Goal: Task Accomplishment & Management: Complete application form

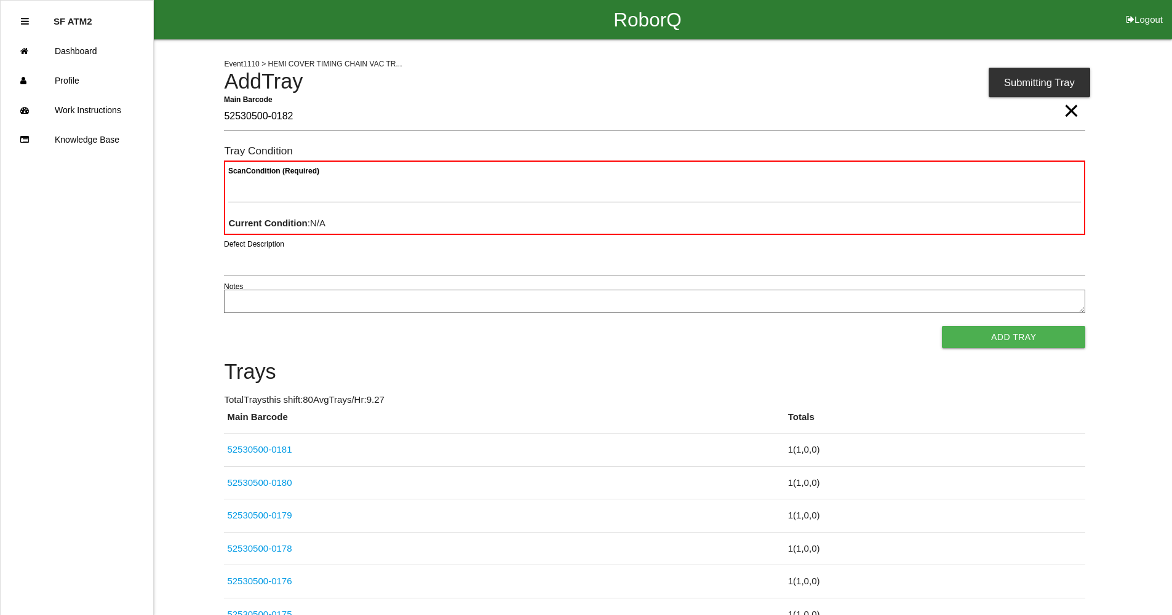
type Barcode "52530500-0182"
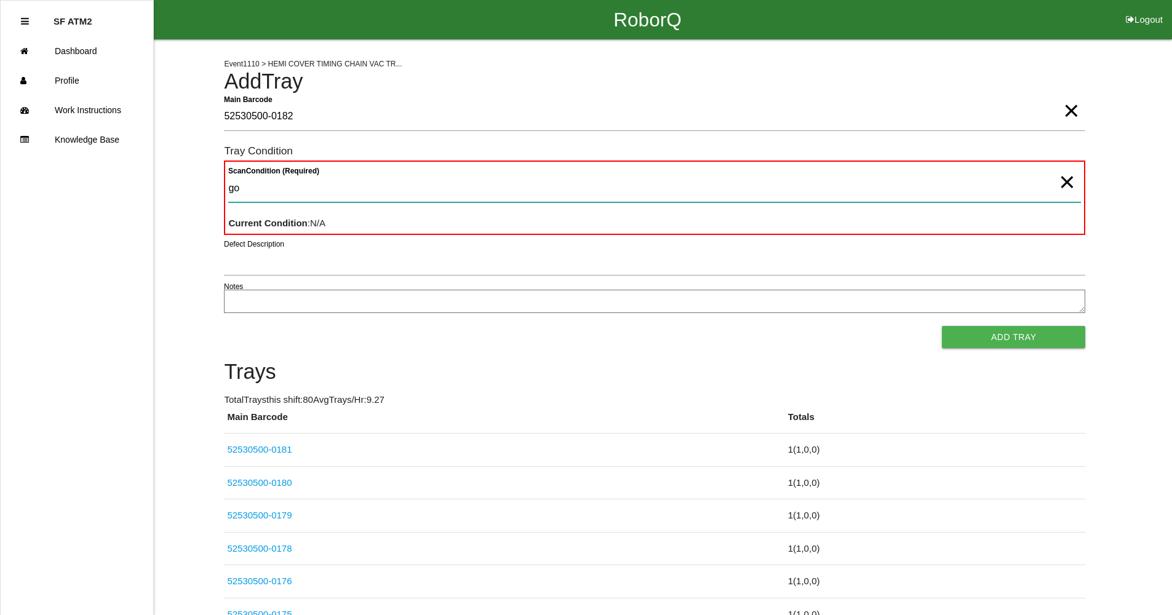
type Condition "goo"
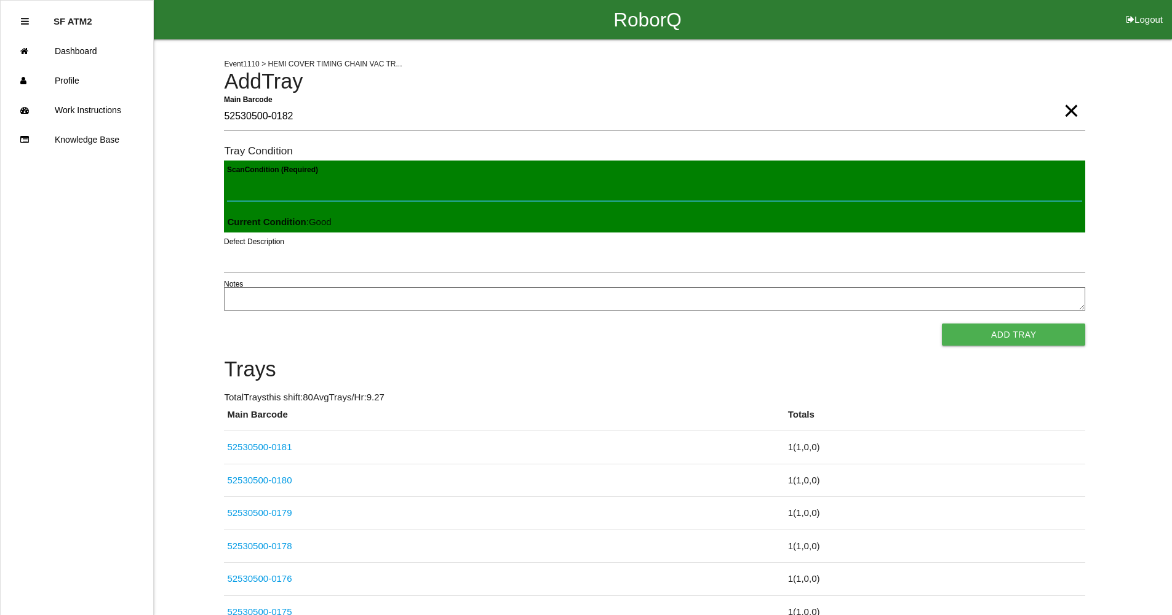
click at [942, 324] on button "Add Tray" at bounding box center [1013, 335] width 143 height 22
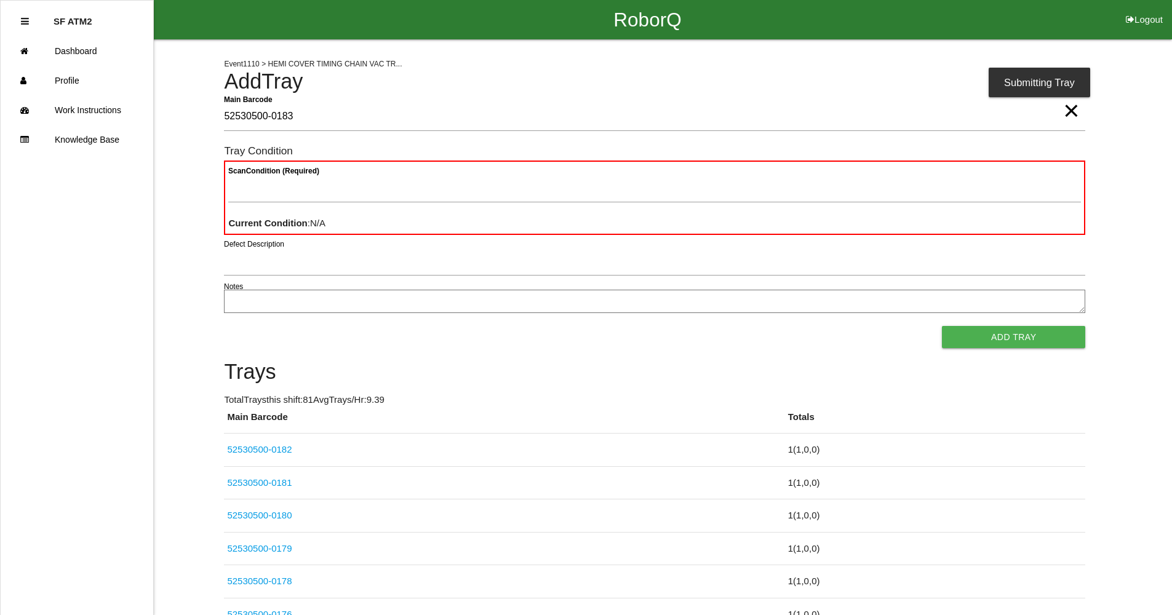
type Barcode "52530500-0183"
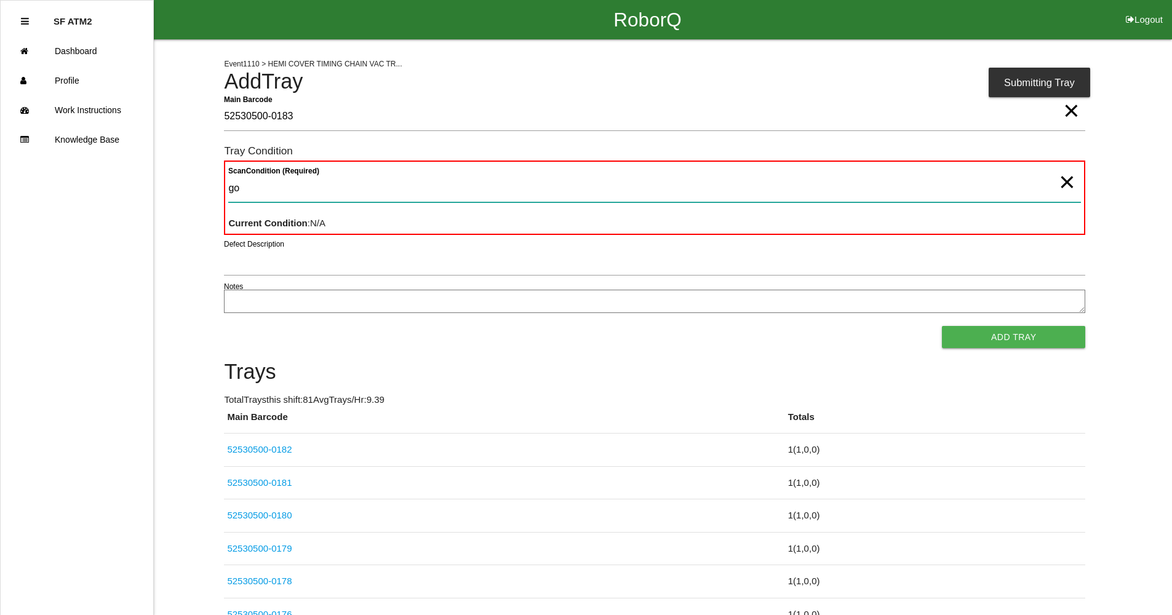
type Condition "goo"
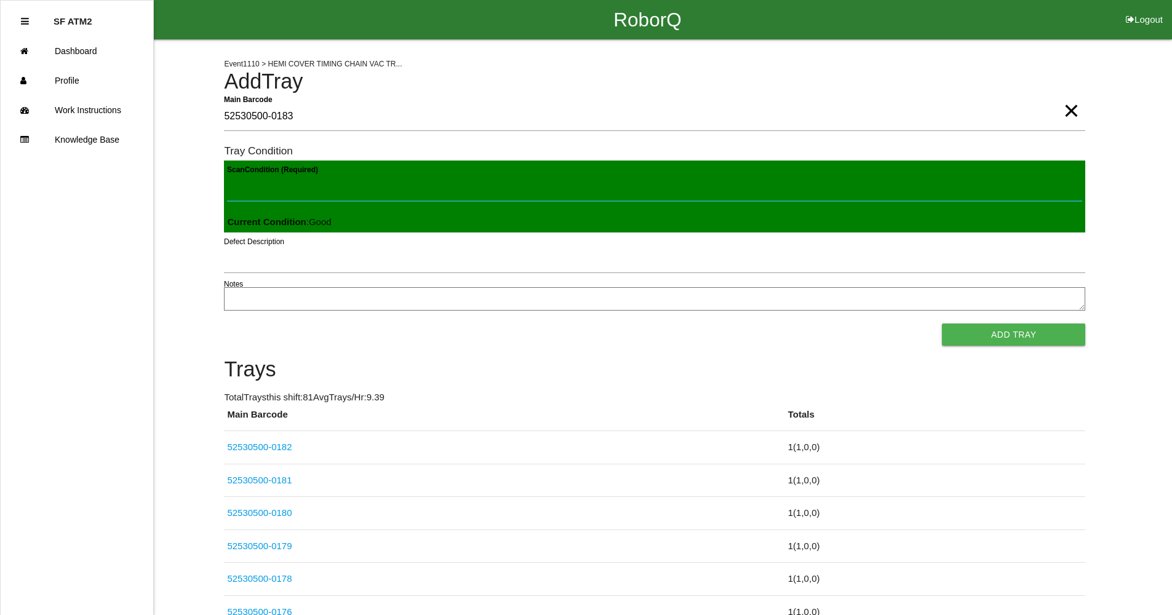
click at [942, 324] on button "Add Tray" at bounding box center [1013, 335] width 143 height 22
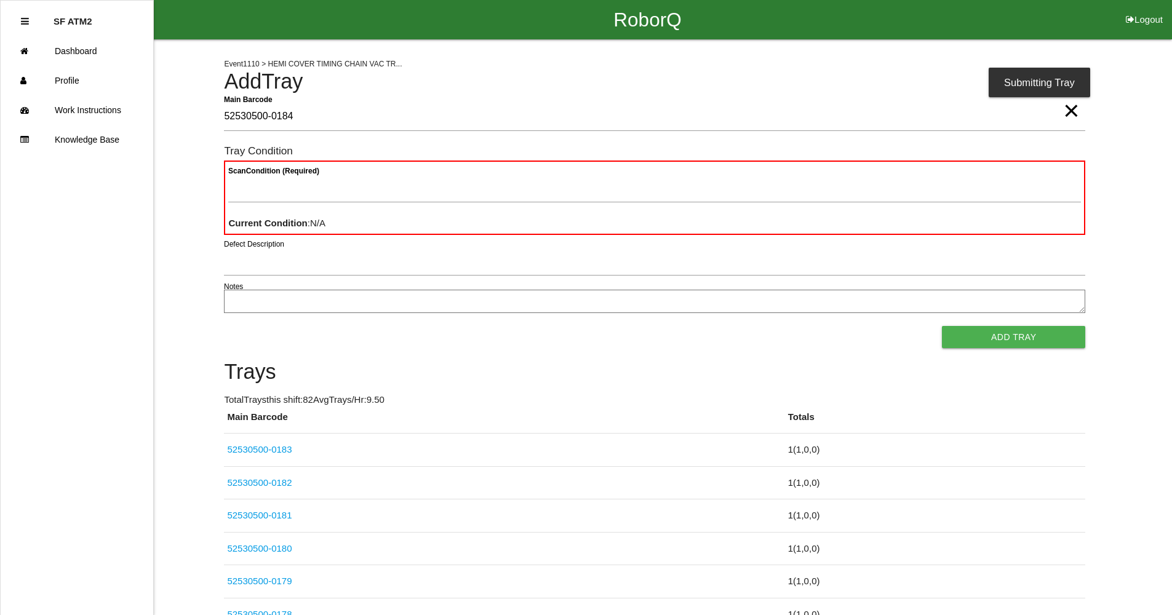
type Barcode "52530500-0184"
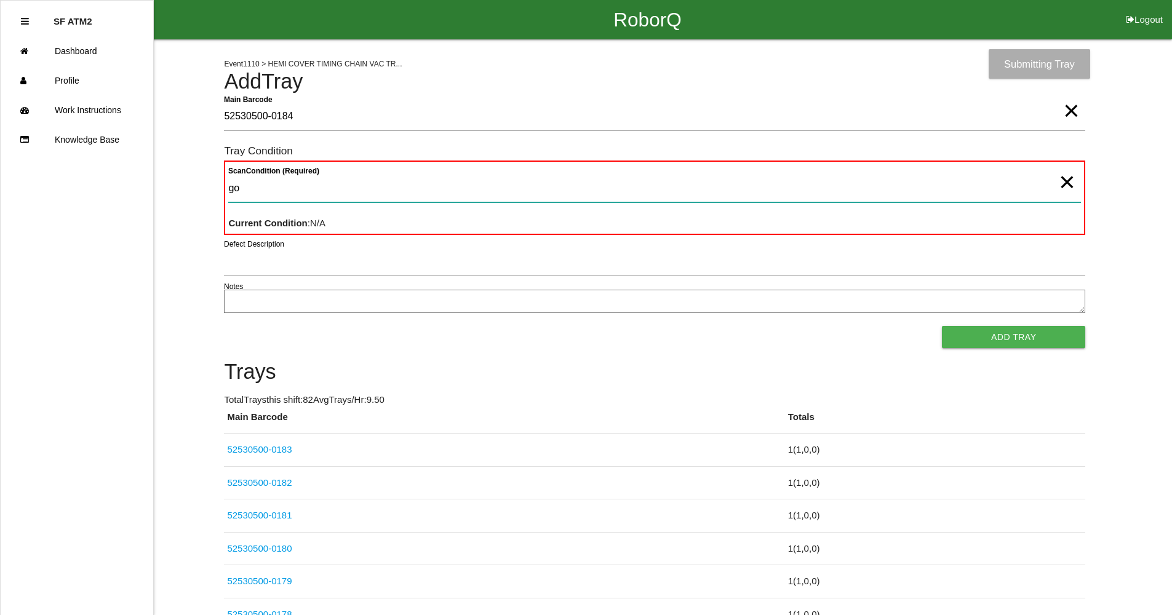
type Condition "goo"
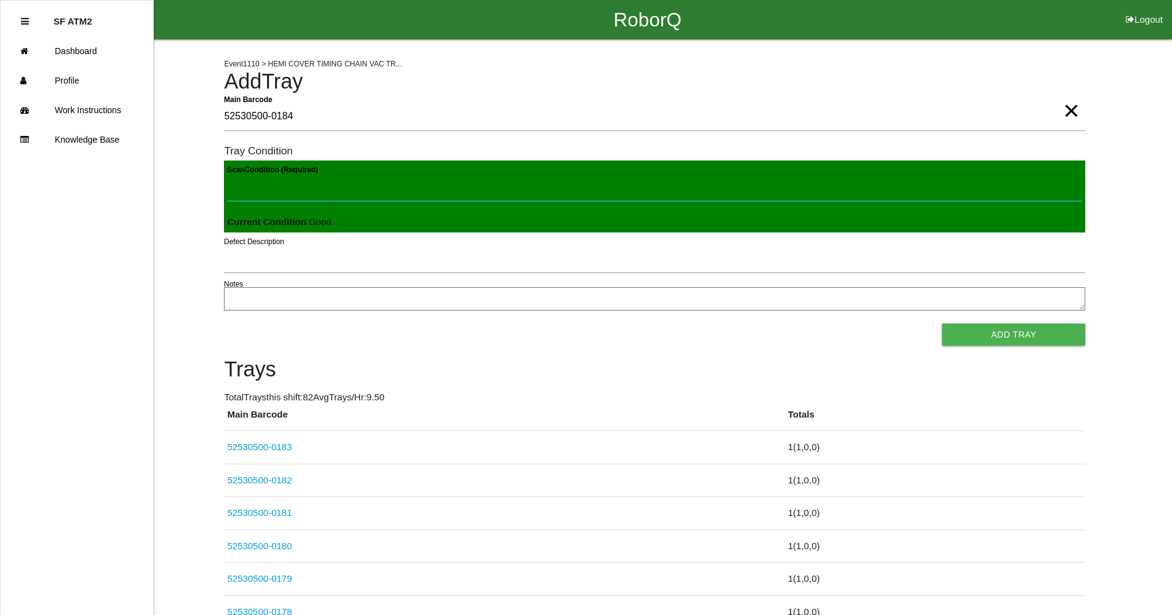
click at [942, 324] on button "Add Tray" at bounding box center [1013, 335] width 143 height 22
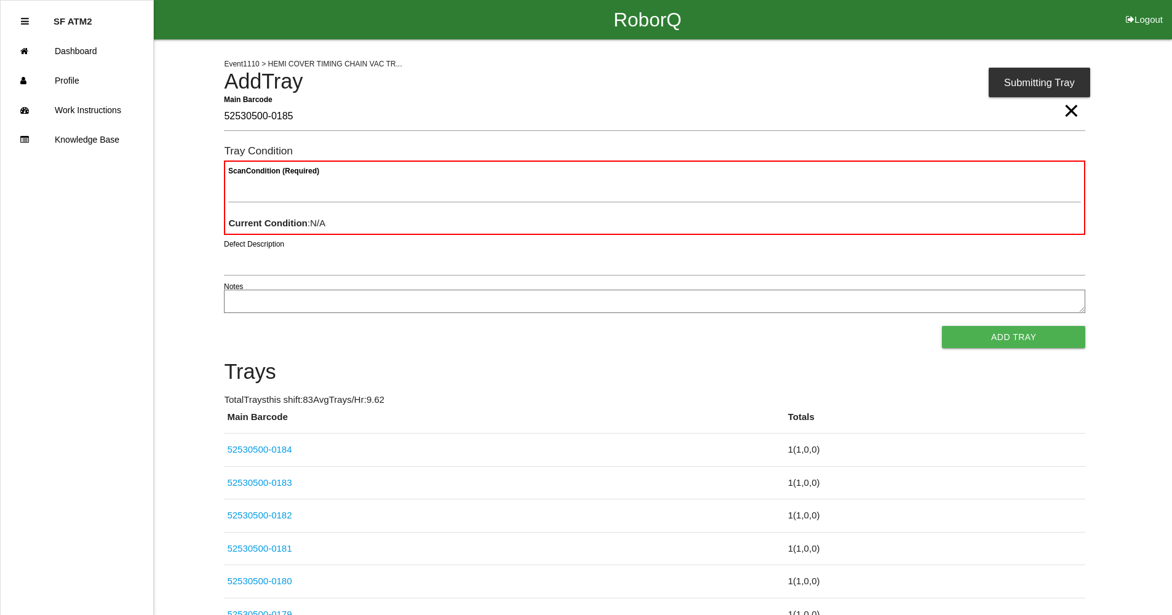
type Barcode "52530500-0185"
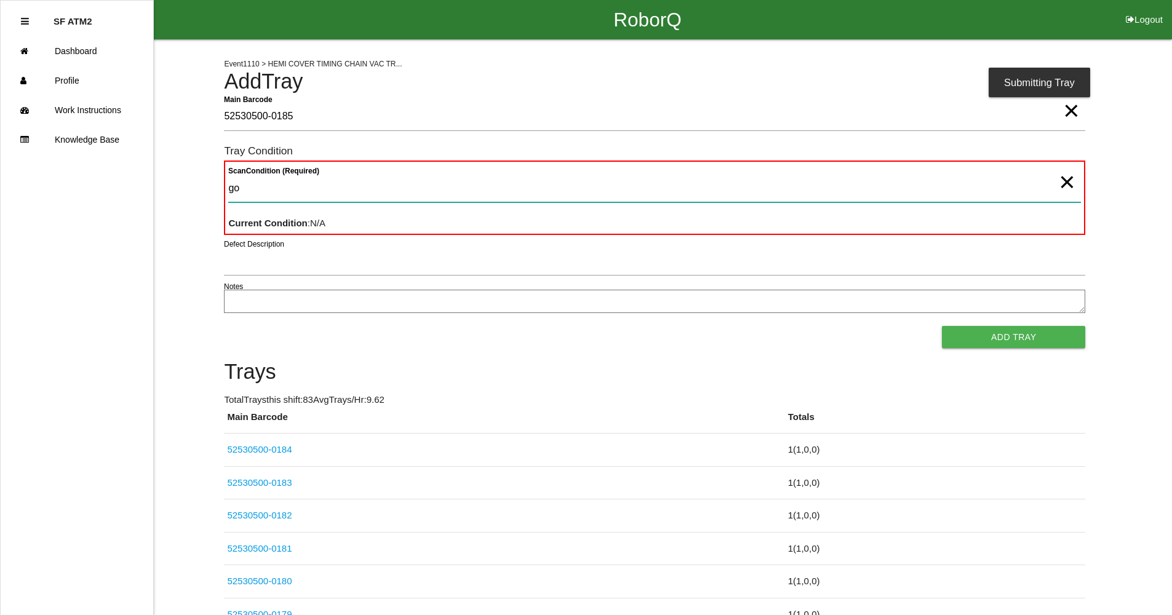
type Condition "goo"
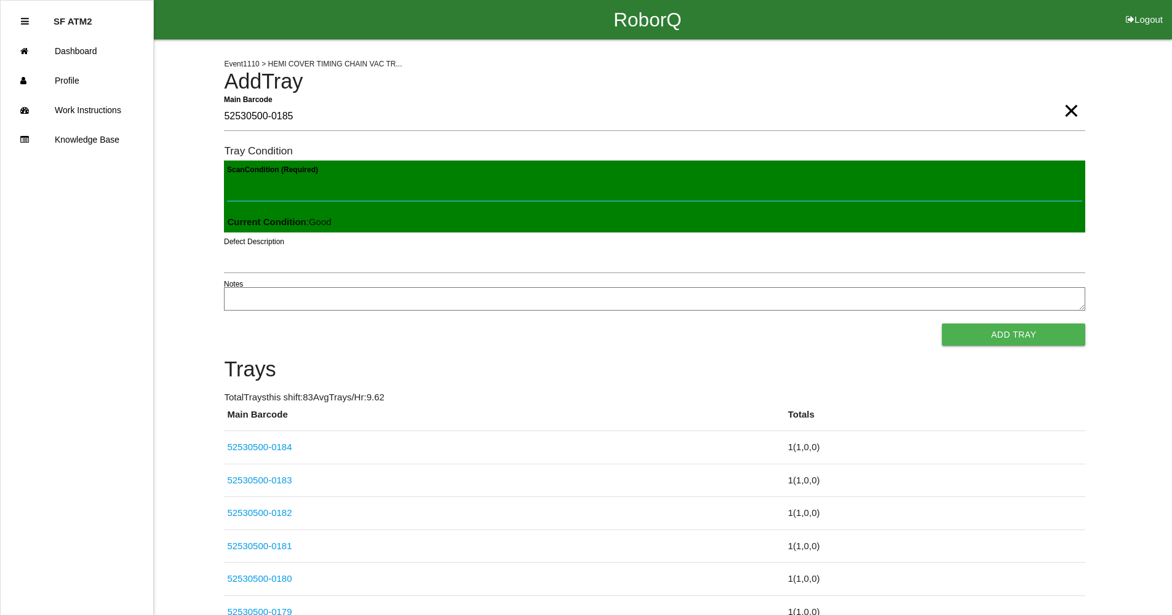
click at [942, 324] on button "Add Tray" at bounding box center [1013, 335] width 143 height 22
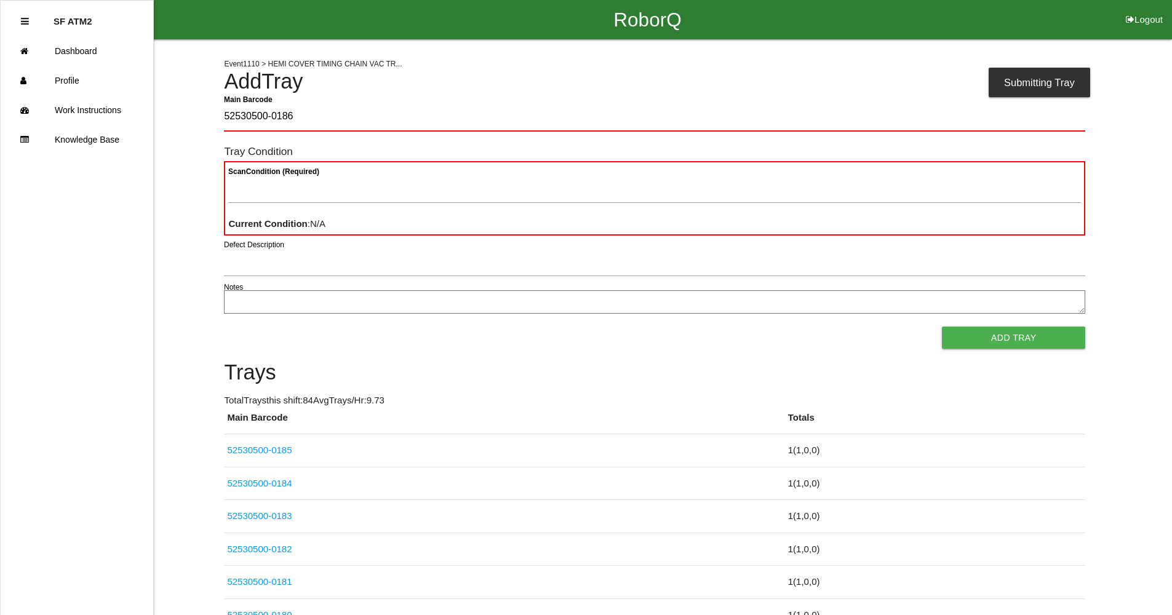
type Barcode "52530500-0186"
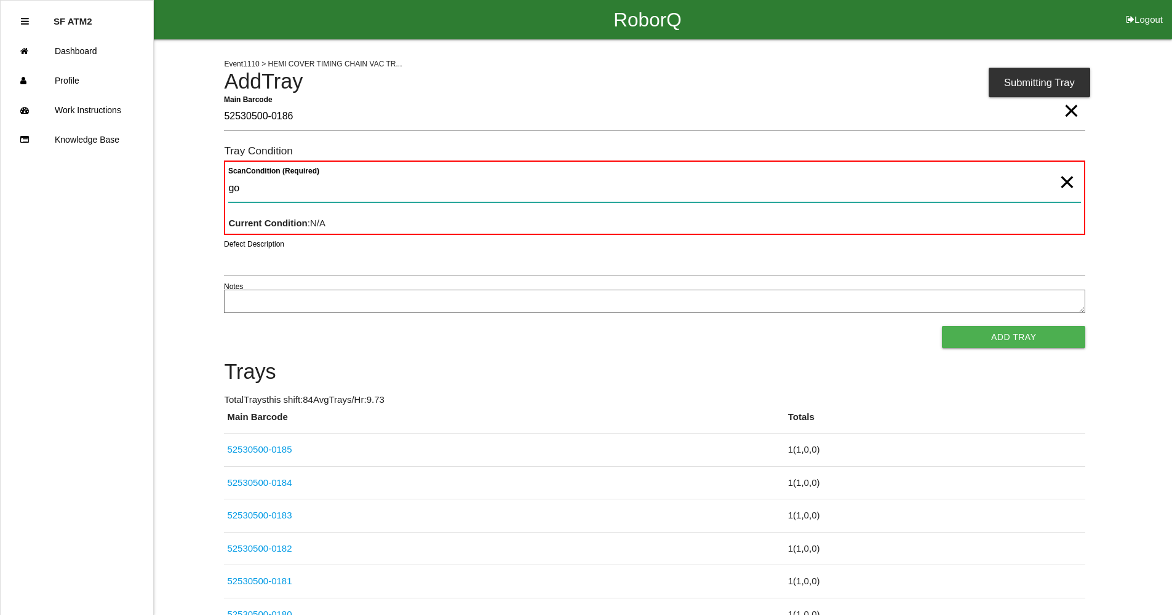
type Condition "goo"
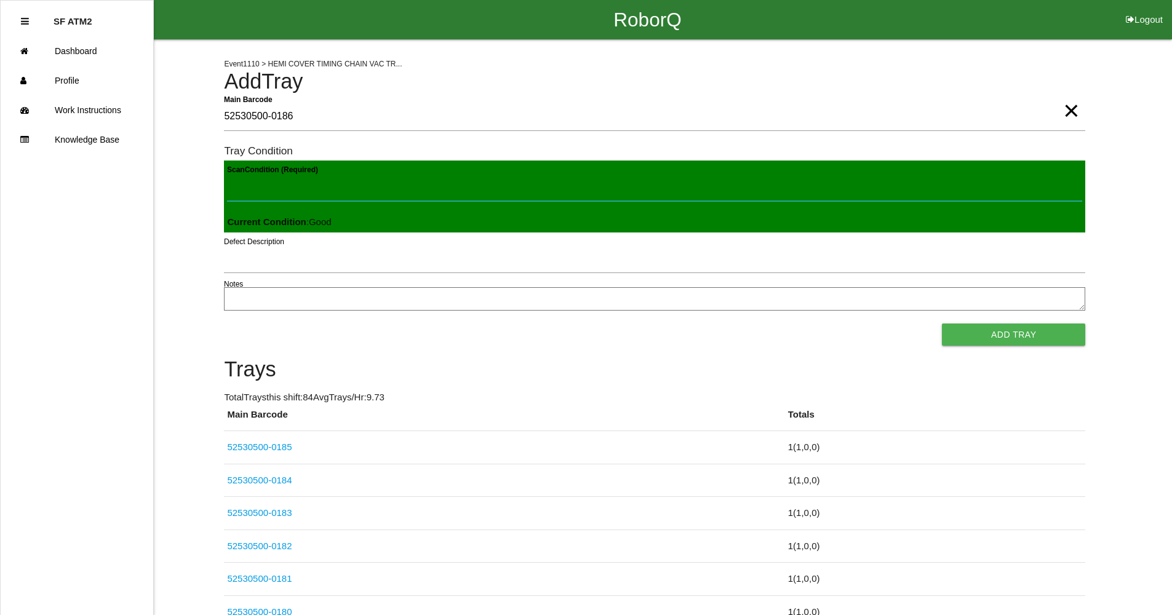
click at [942, 324] on button "Add Tray" at bounding box center [1013, 335] width 143 height 22
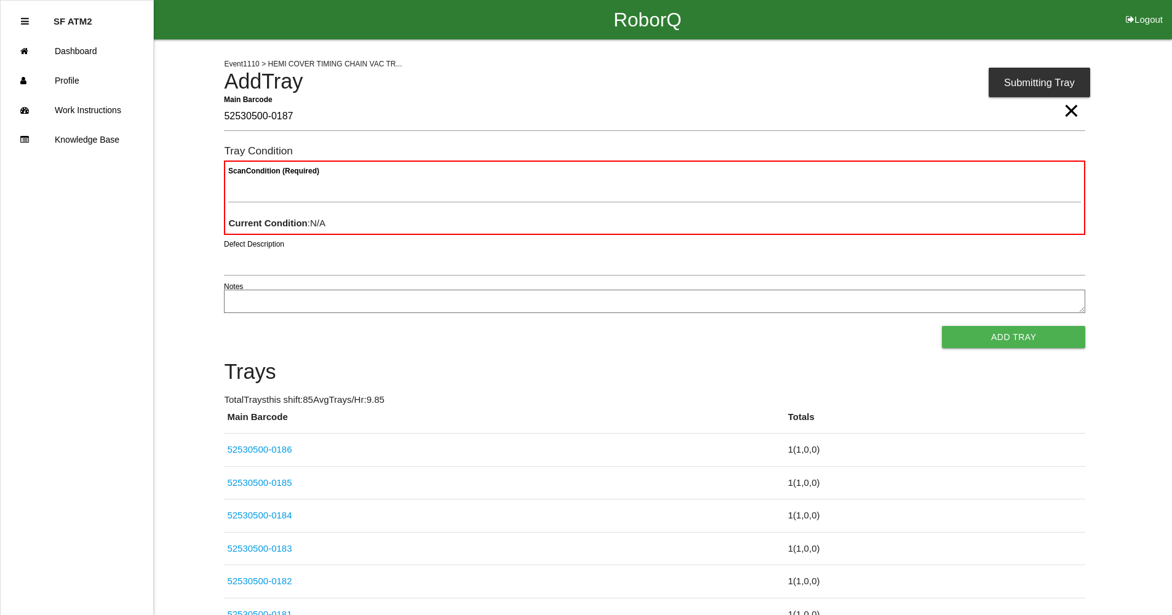
type Barcode "52530500-0187"
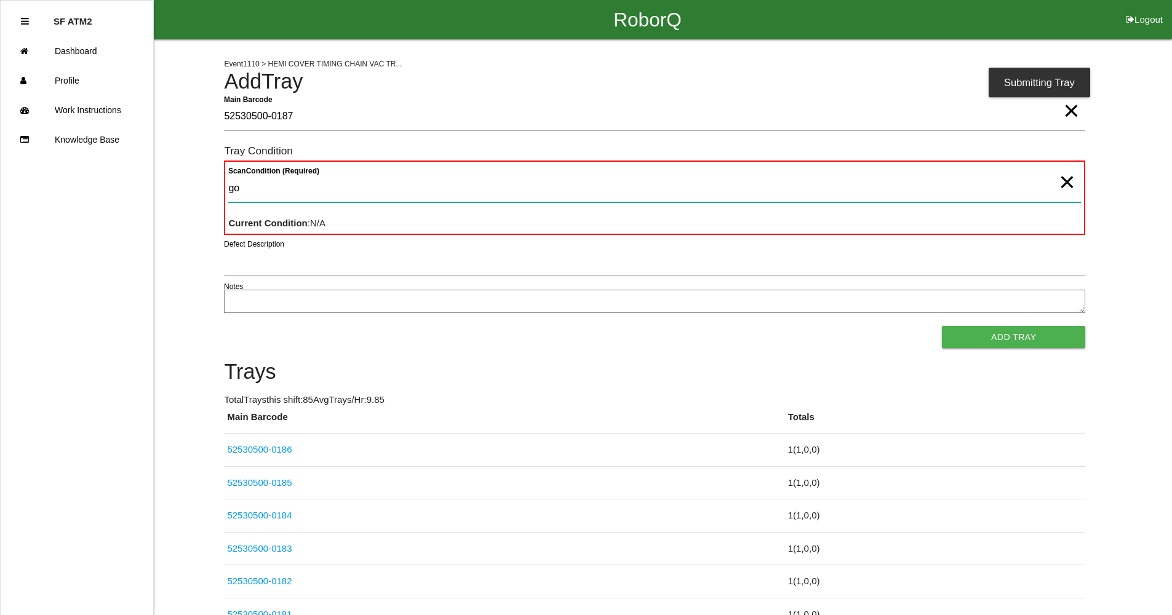
type Condition "goo"
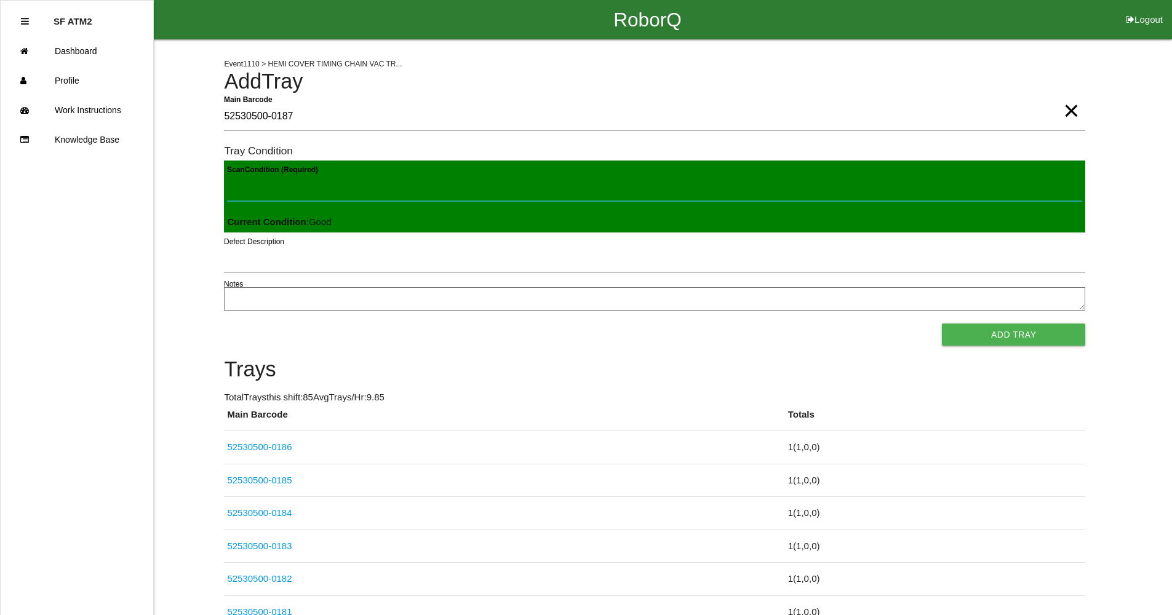
click at [942, 324] on button "Add Tray" at bounding box center [1013, 335] width 143 height 22
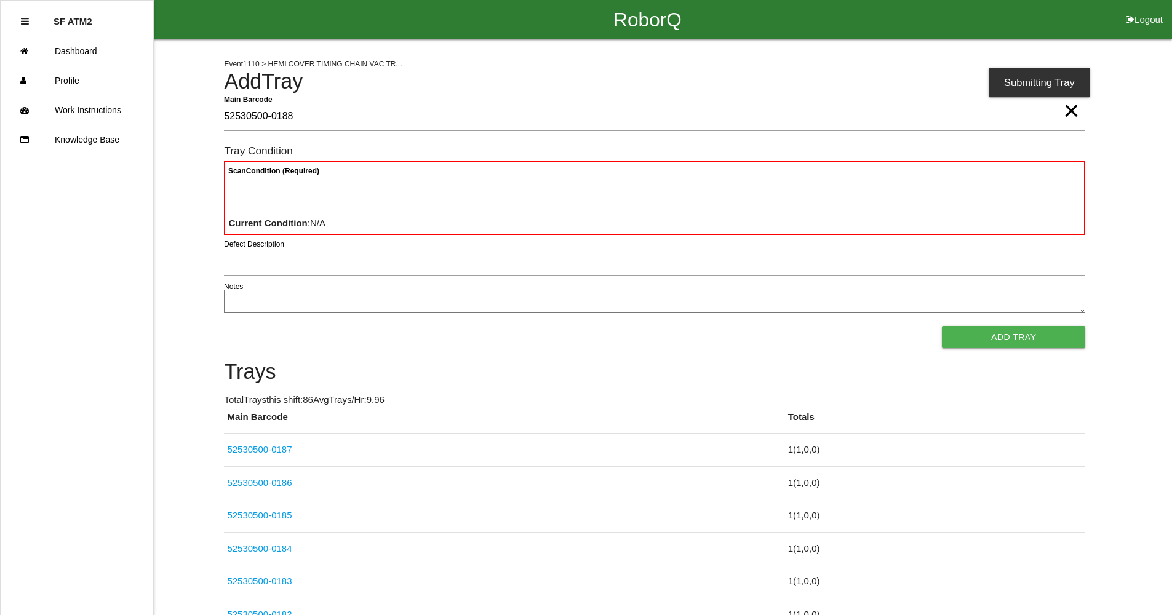
type Barcode "52530500-0188"
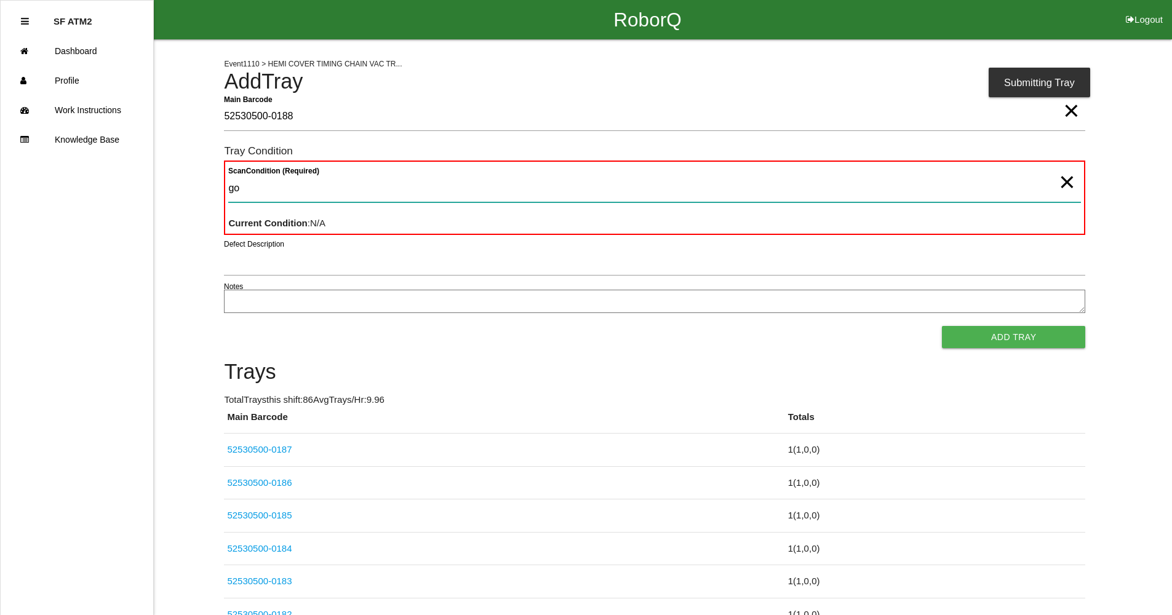
type Condition "goo"
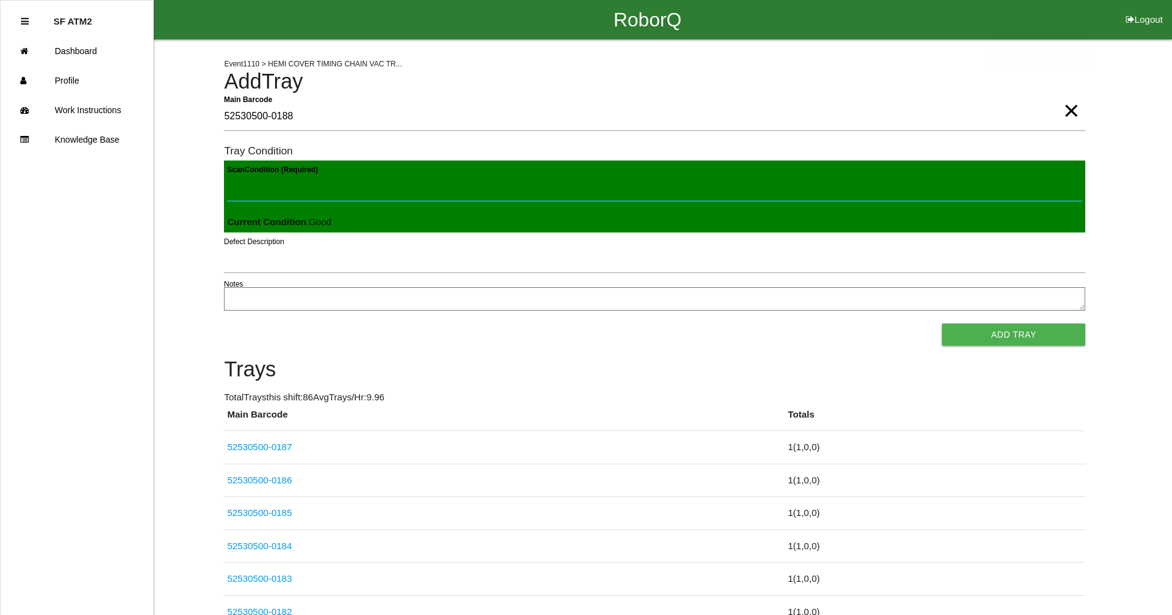
click at [942, 324] on button "Add Tray" at bounding box center [1013, 335] width 143 height 22
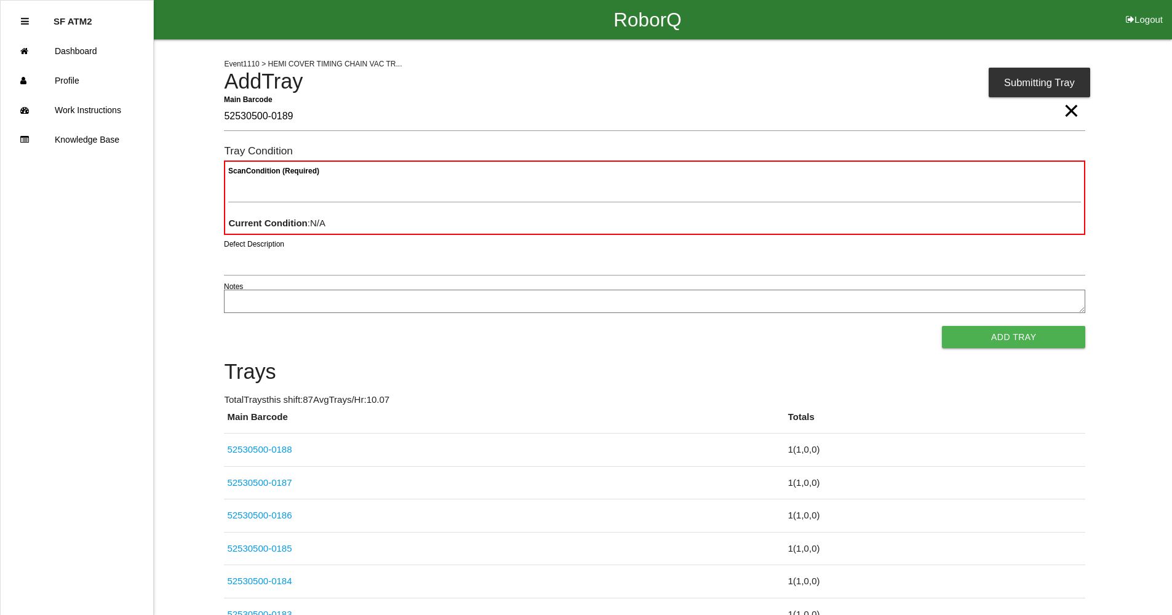
type Barcode "52530500-0189"
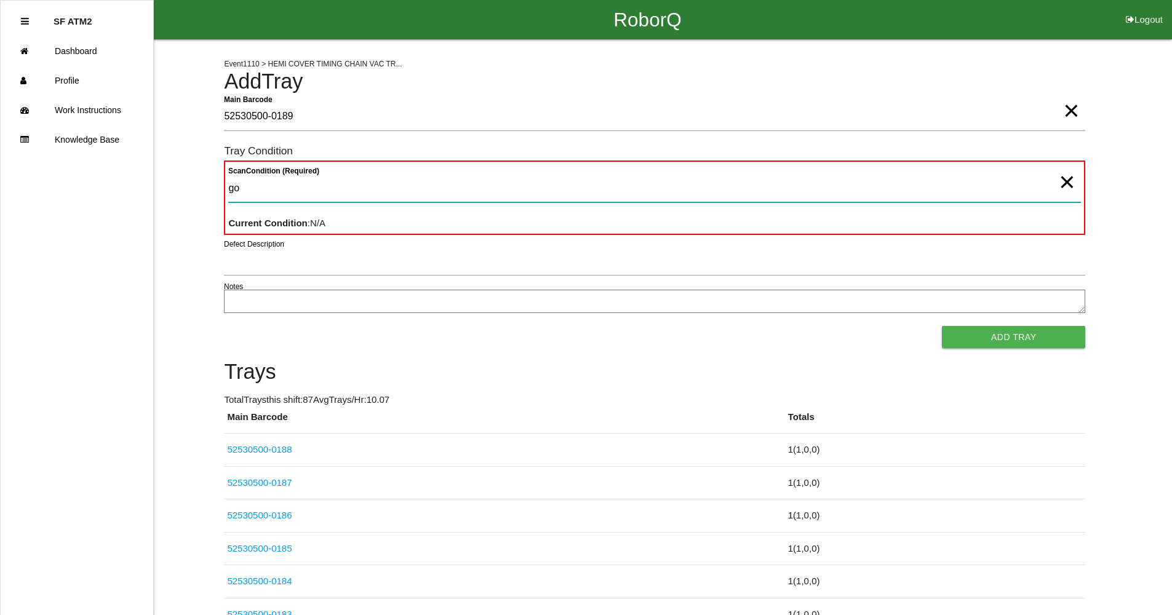
type Condition "goo"
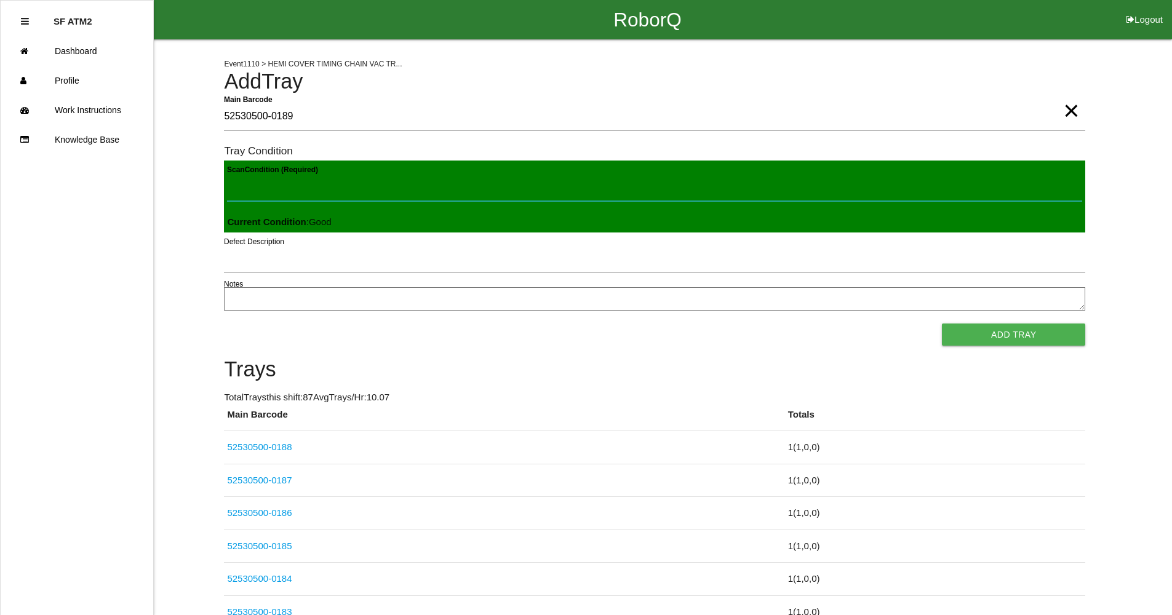
click at [942, 324] on button "Add Tray" at bounding box center [1013, 335] width 143 height 22
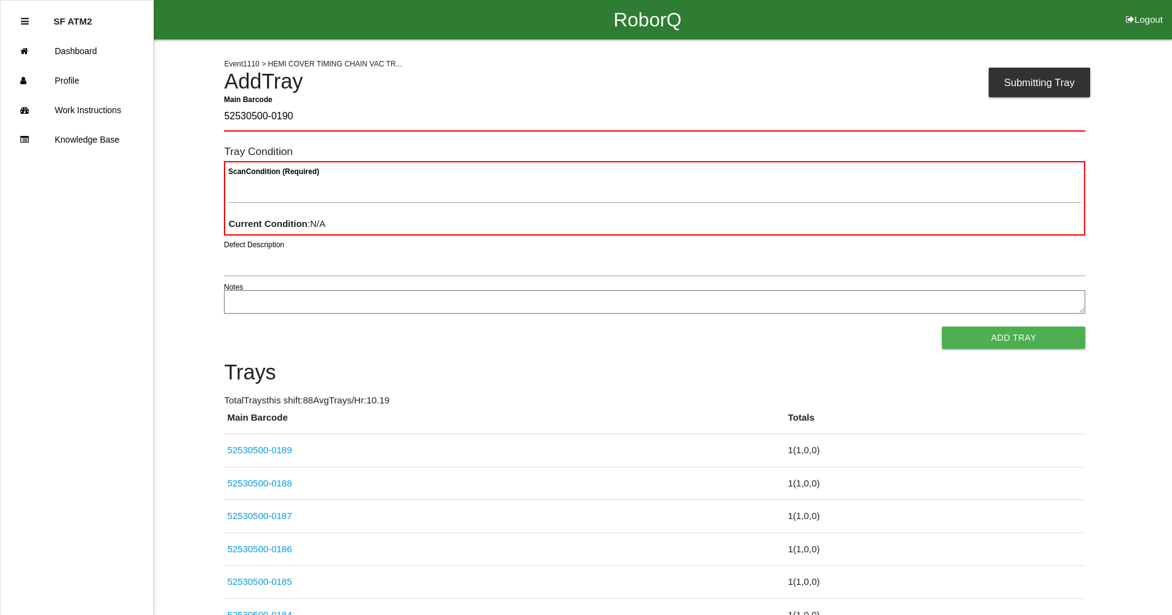
type Barcode "52530500-0190"
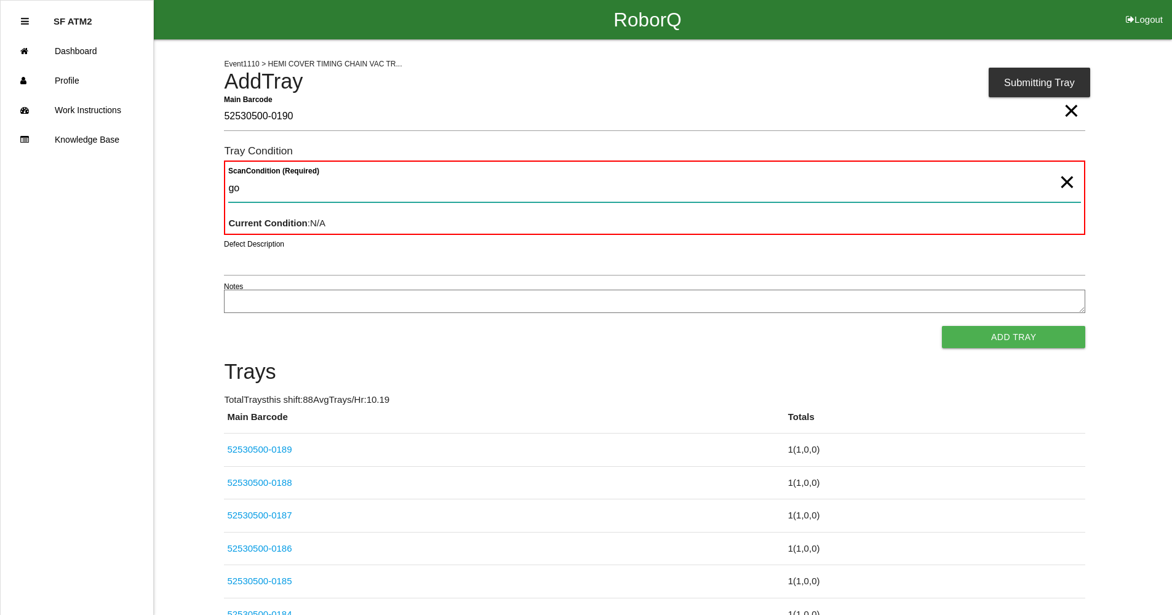
type Condition "goo"
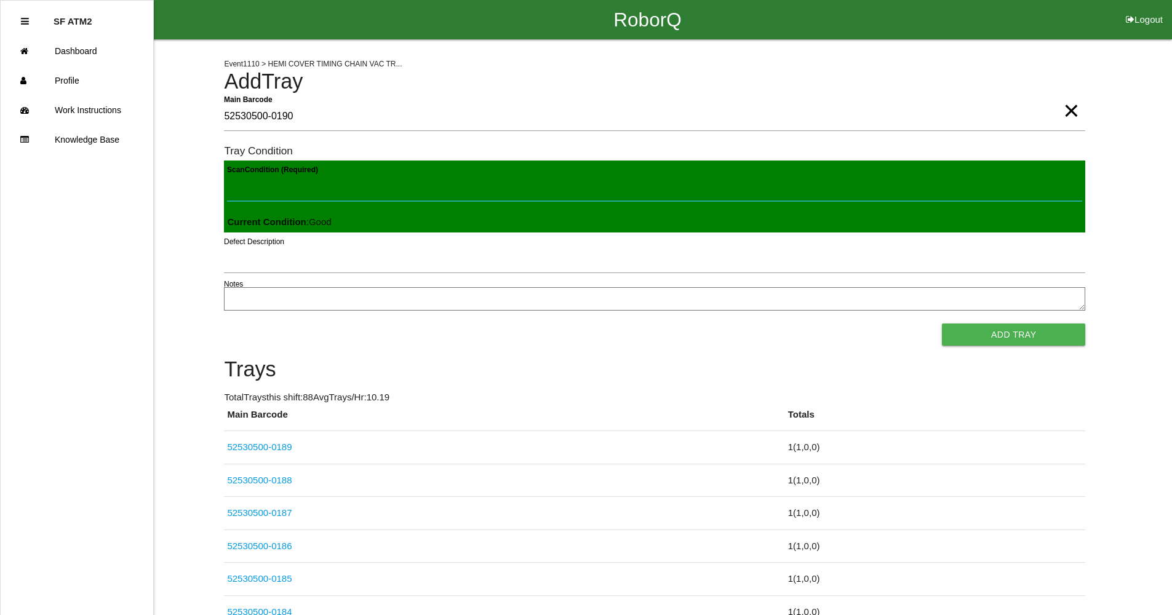
click at [942, 324] on button "Add Tray" at bounding box center [1013, 335] width 143 height 22
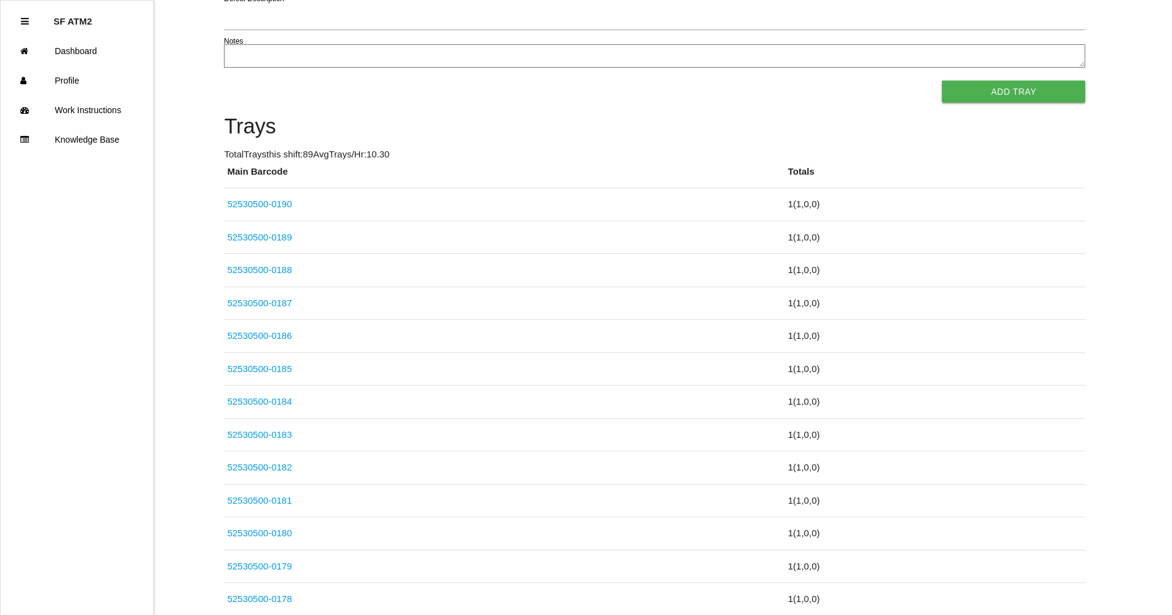
scroll to position [431, 0]
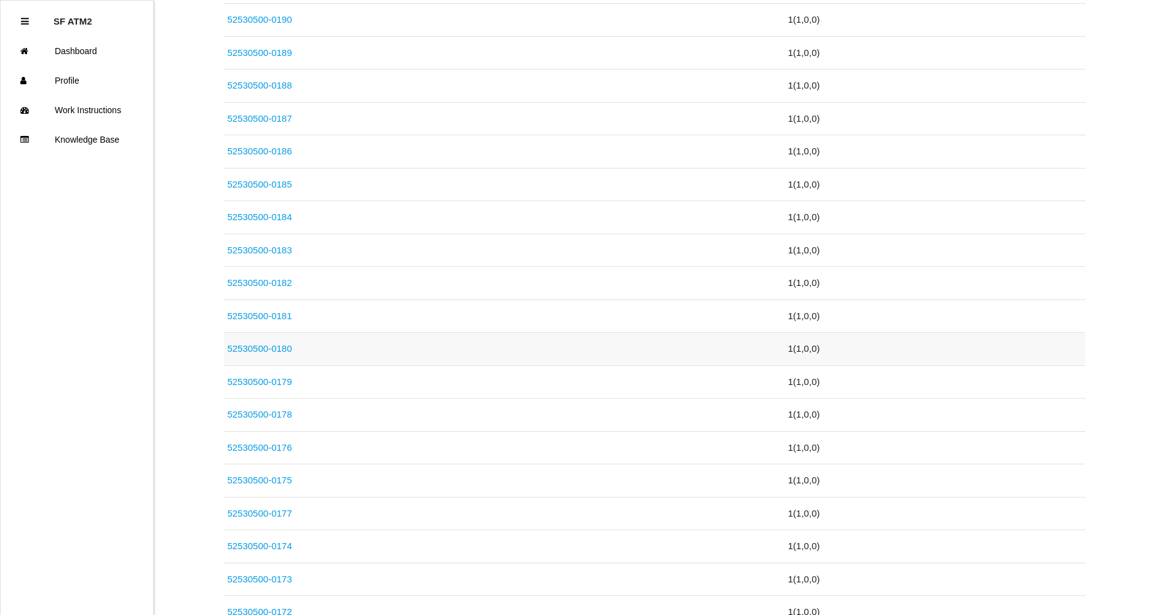
click at [279, 352] on link "52530500-0180" at bounding box center [259, 348] width 65 height 10
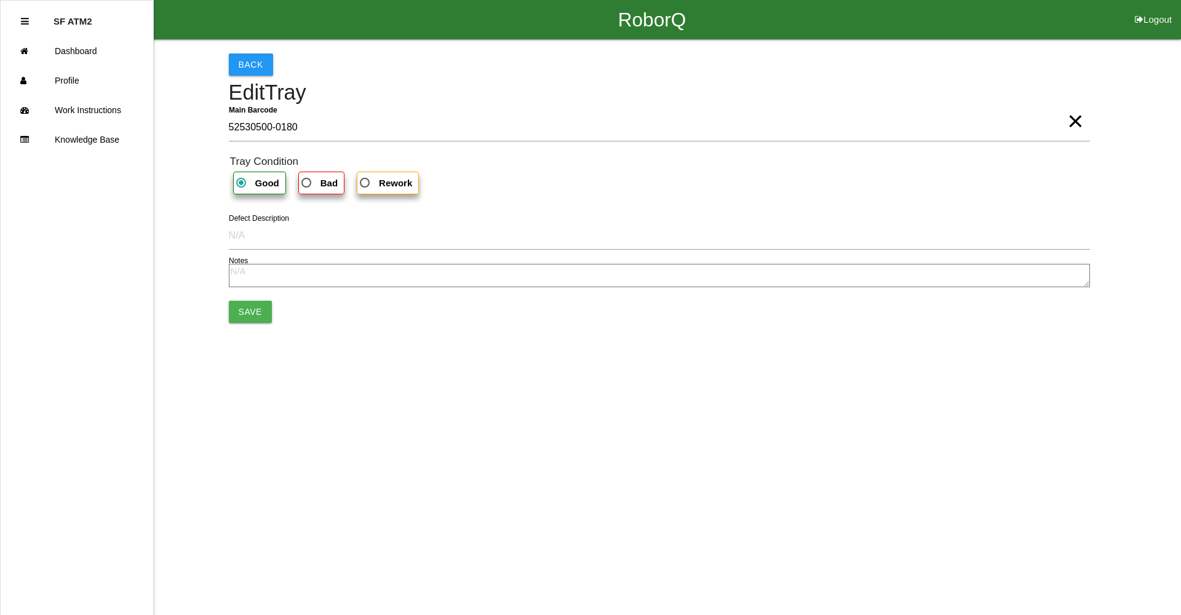
click at [332, 181] on b "Bad" at bounding box center [328, 183] width 17 height 10
click at [307, 181] on input "Bad" at bounding box center [303, 179] width 8 height 8
radio input "true"
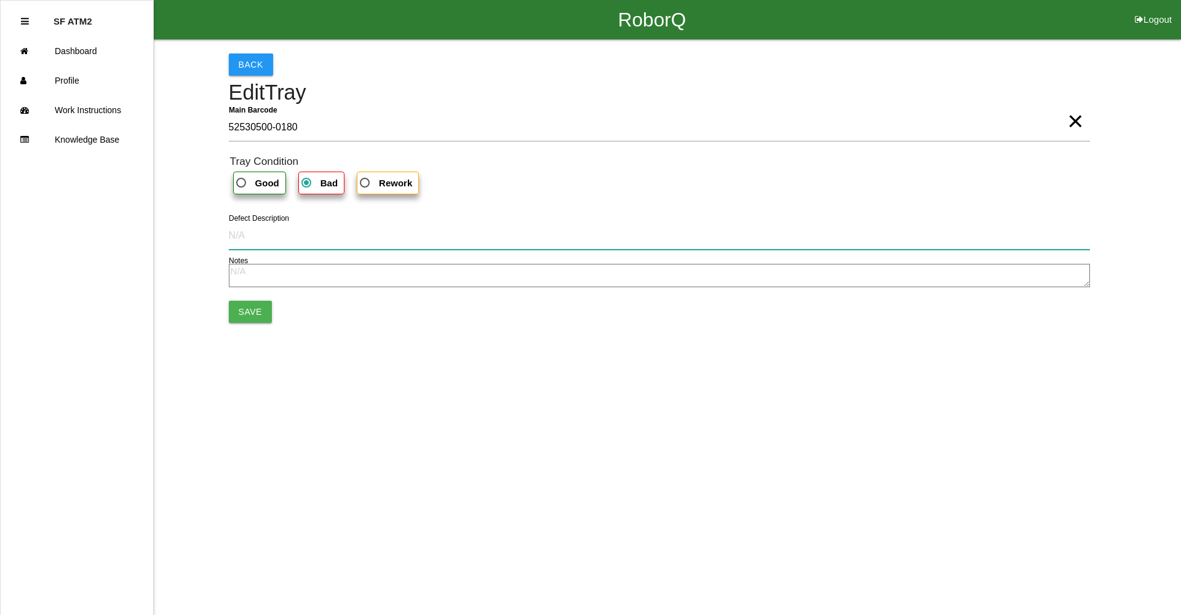
click at [277, 245] on input "Defect Description" at bounding box center [659, 235] width 861 height 28
type input "p"
type input "misload"
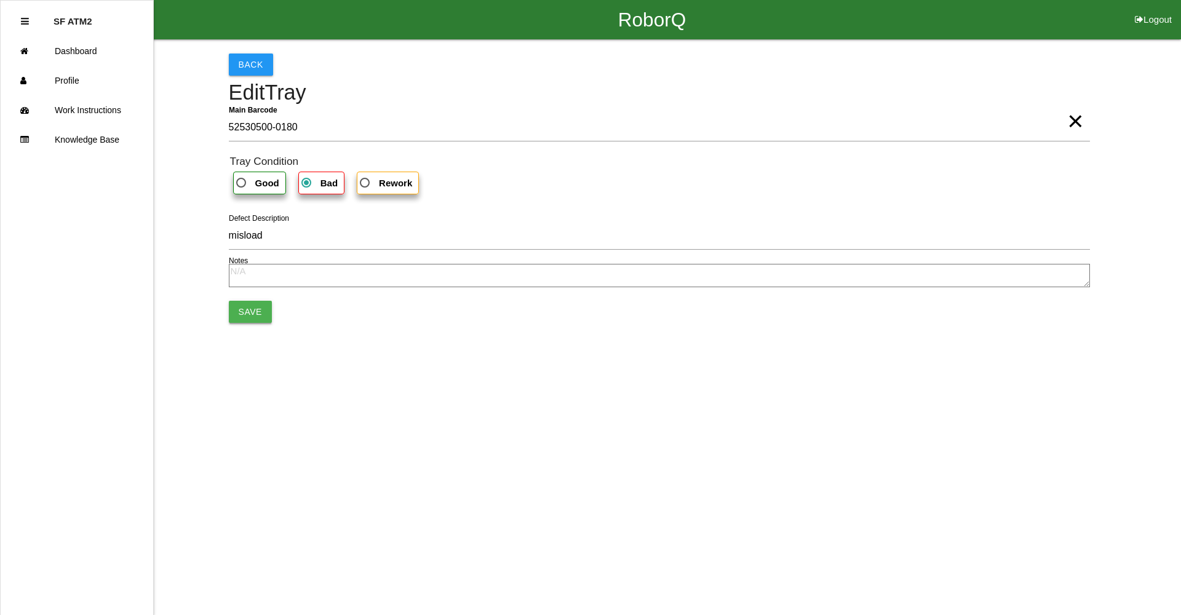
click at [250, 316] on button "Save" at bounding box center [250, 312] width 43 height 22
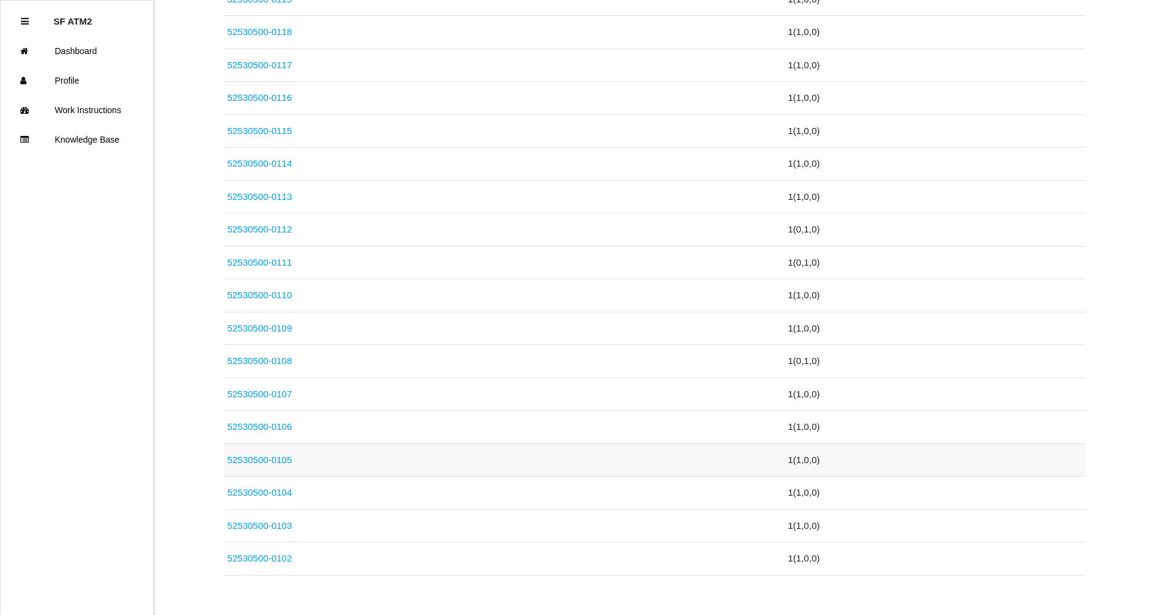
scroll to position [2809, 0]
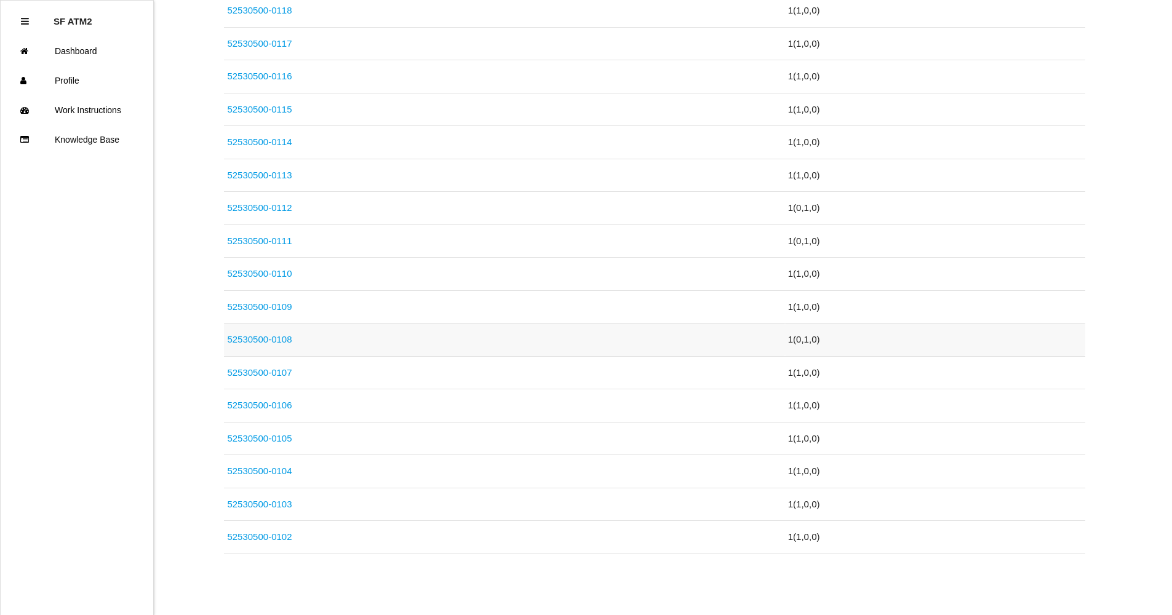
click at [265, 338] on link "52530500-0108" at bounding box center [259, 339] width 65 height 10
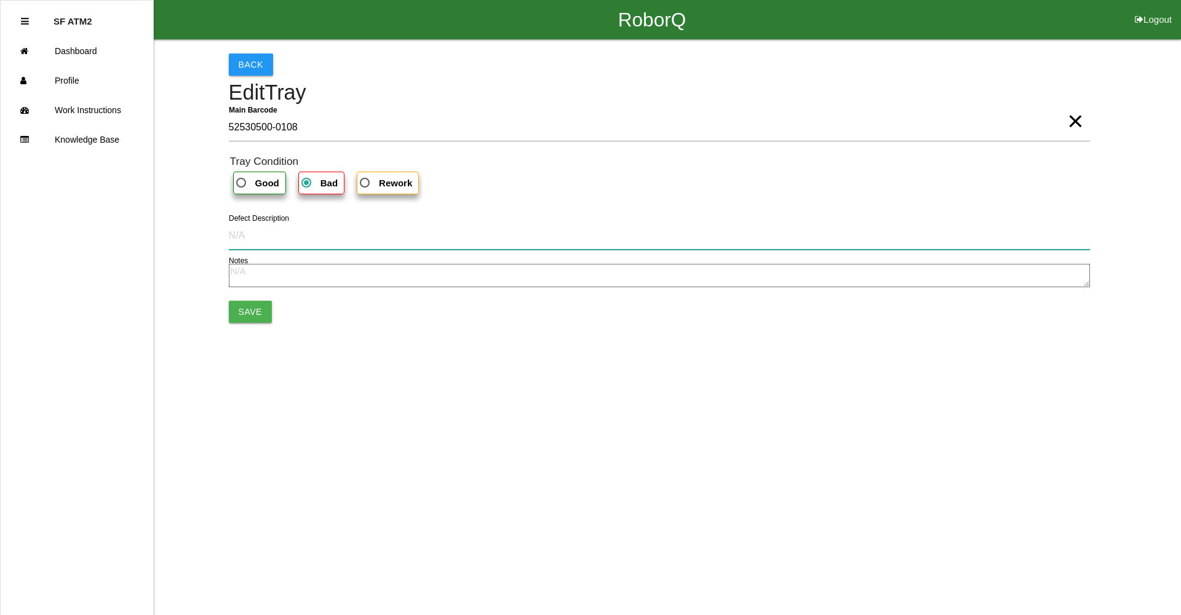
click at [344, 242] on input "Defect Description" at bounding box center [659, 235] width 861 height 28
type input "Hole at [GEOGRAPHIC_DATA]"
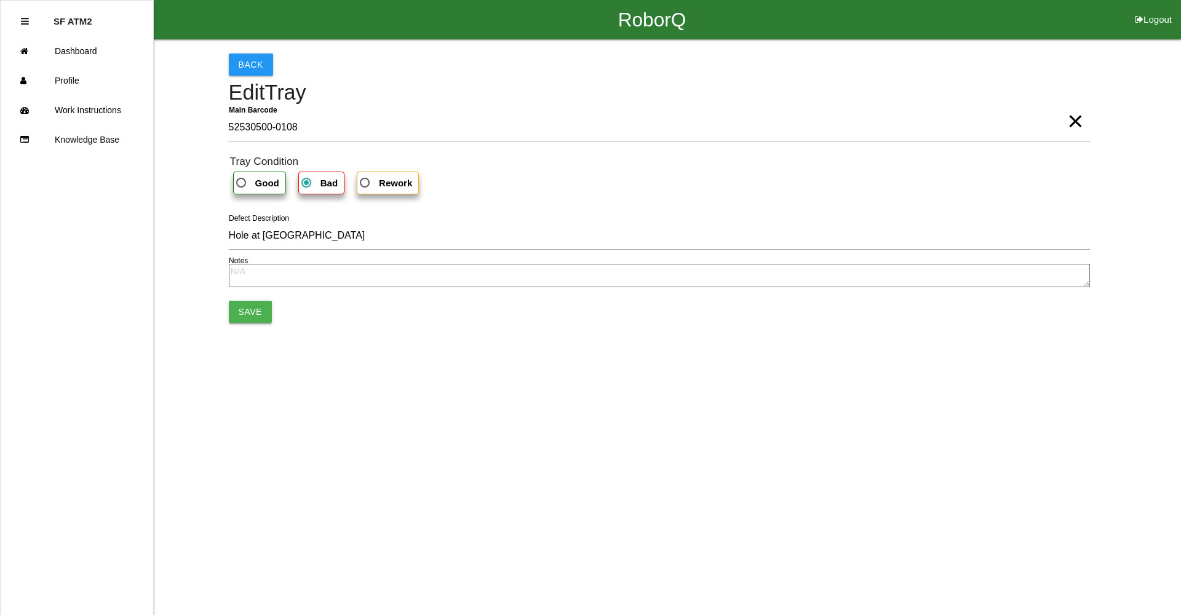
click at [251, 316] on button "Save" at bounding box center [250, 312] width 43 height 22
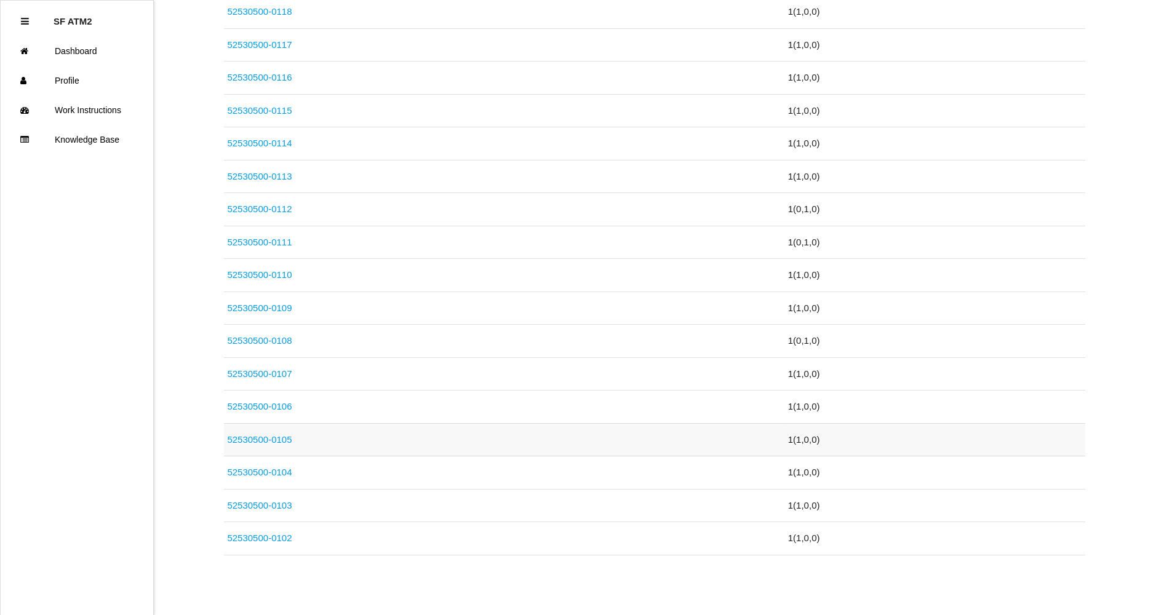
scroll to position [2809, 0]
click at [264, 336] on link "52530500-0108" at bounding box center [259, 339] width 65 height 10
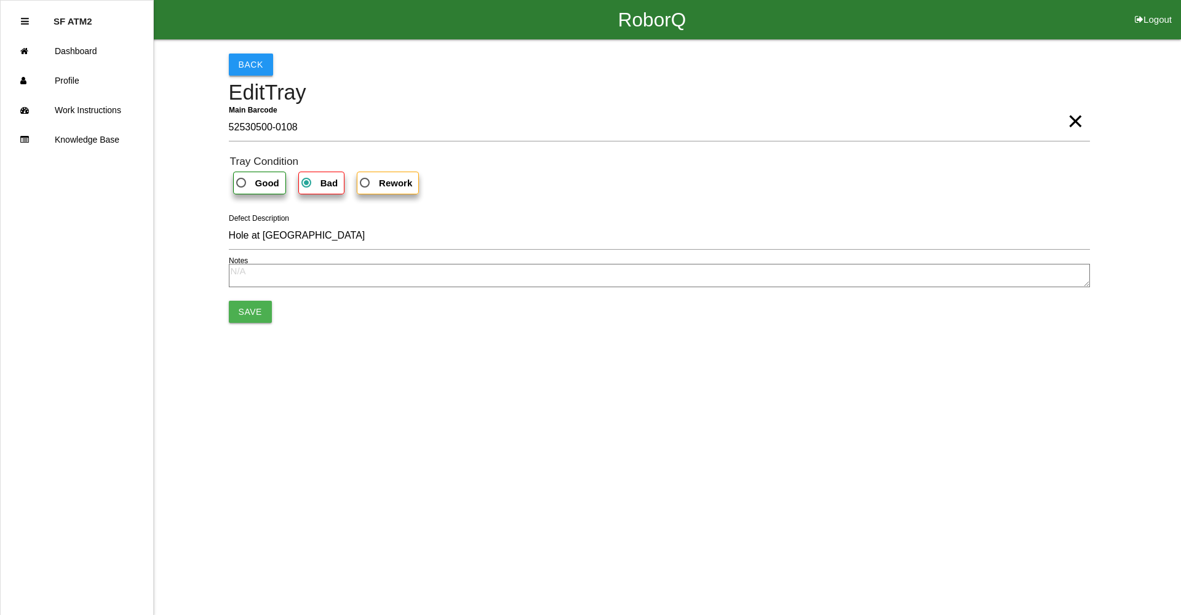
click at [233, 66] on button "Back" at bounding box center [251, 65] width 44 height 22
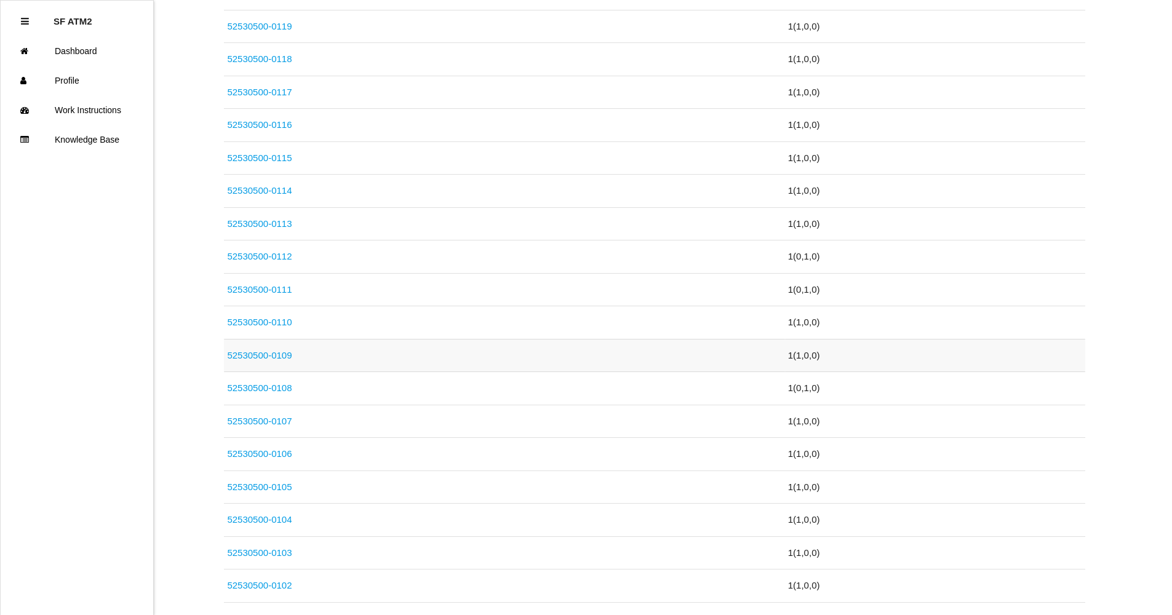
scroll to position [2809, 0]
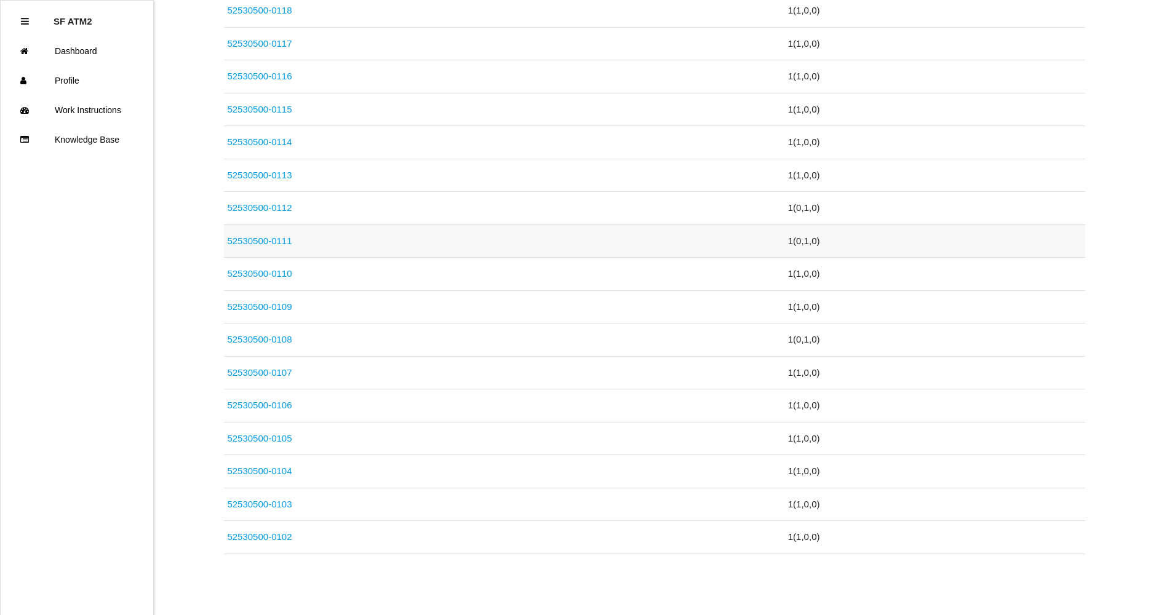
click at [285, 242] on link "52530500-0111" at bounding box center [259, 241] width 65 height 10
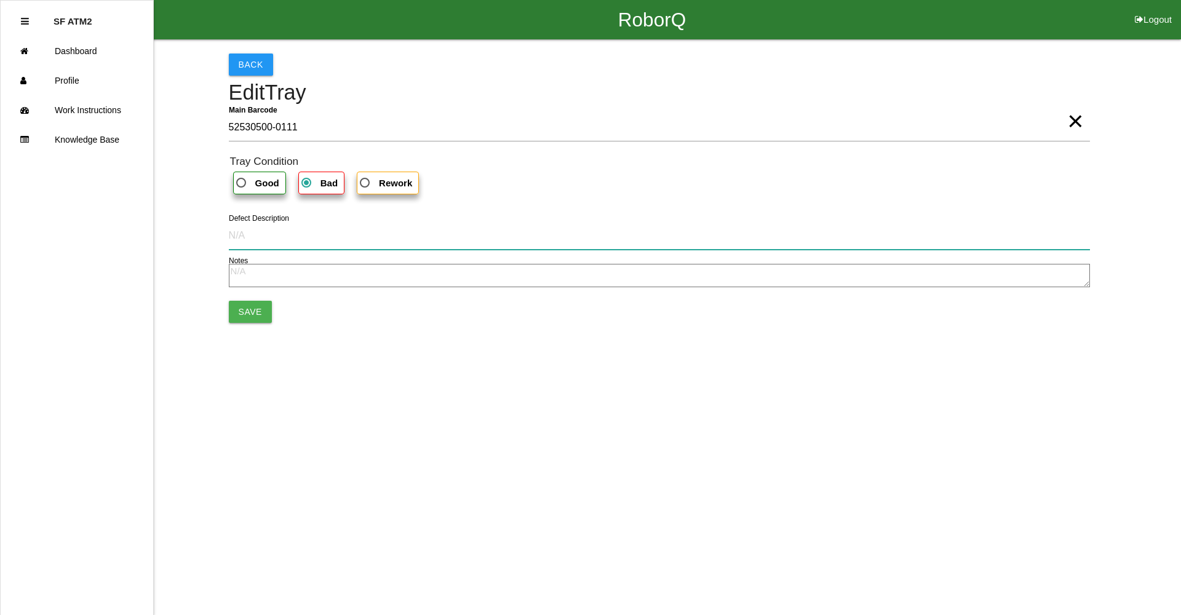
click at [298, 234] on input "Defect Description" at bounding box center [659, 235] width 861 height 28
paste input "Hole at [GEOGRAPHIC_DATA]"
type input "Hole at [GEOGRAPHIC_DATA]"
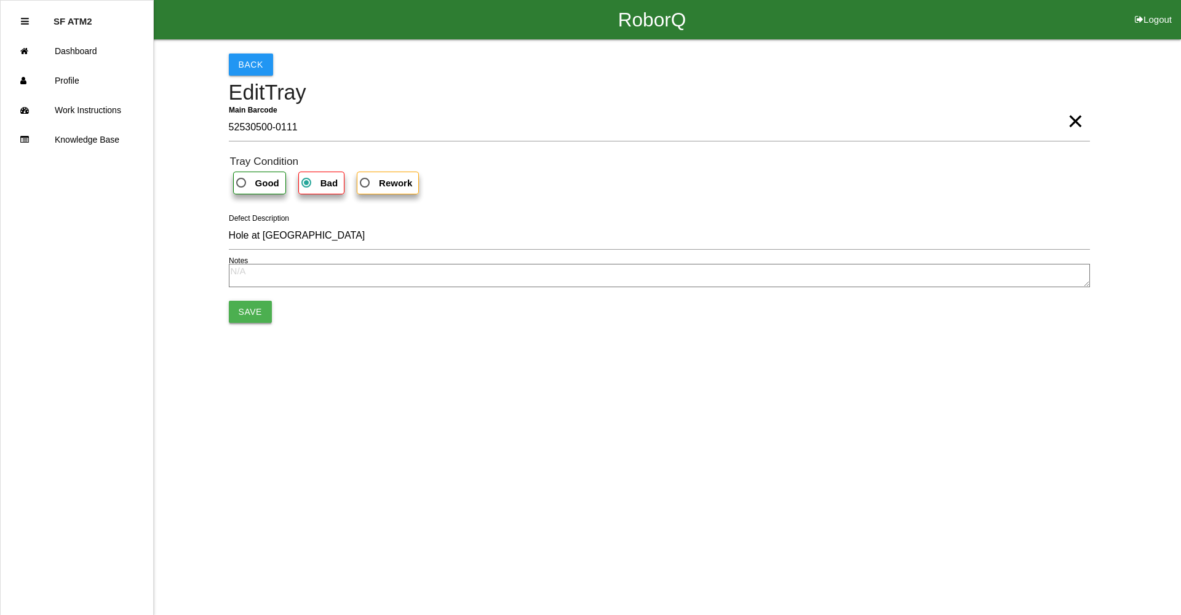
click at [250, 315] on button "Save" at bounding box center [250, 312] width 43 height 22
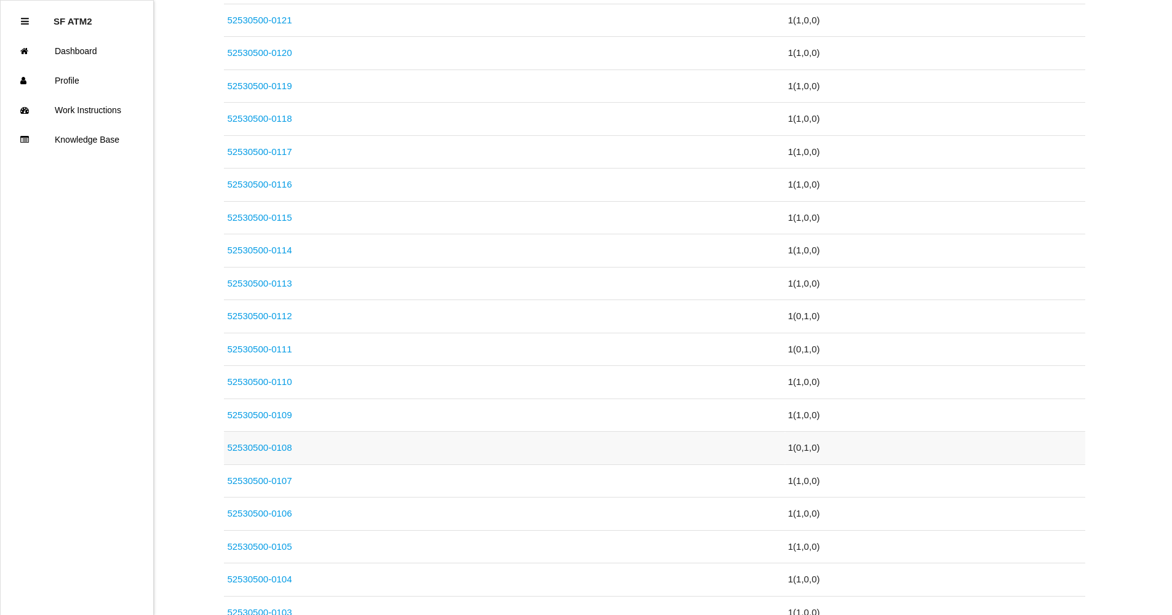
scroll to position [2809, 0]
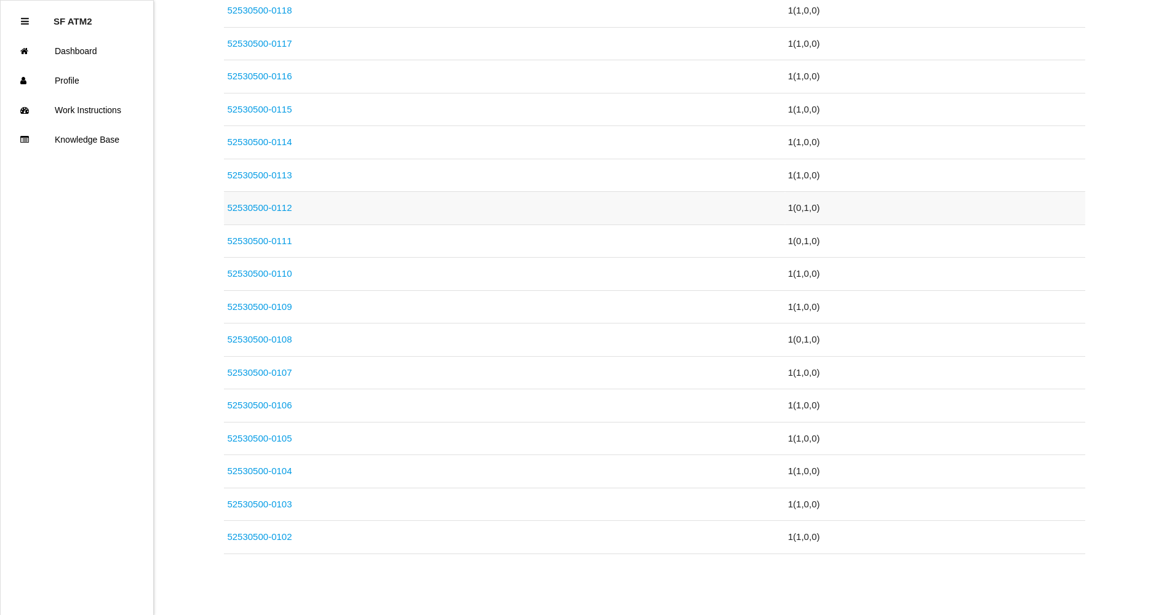
click at [269, 204] on link "52530500-0112" at bounding box center [259, 207] width 65 height 10
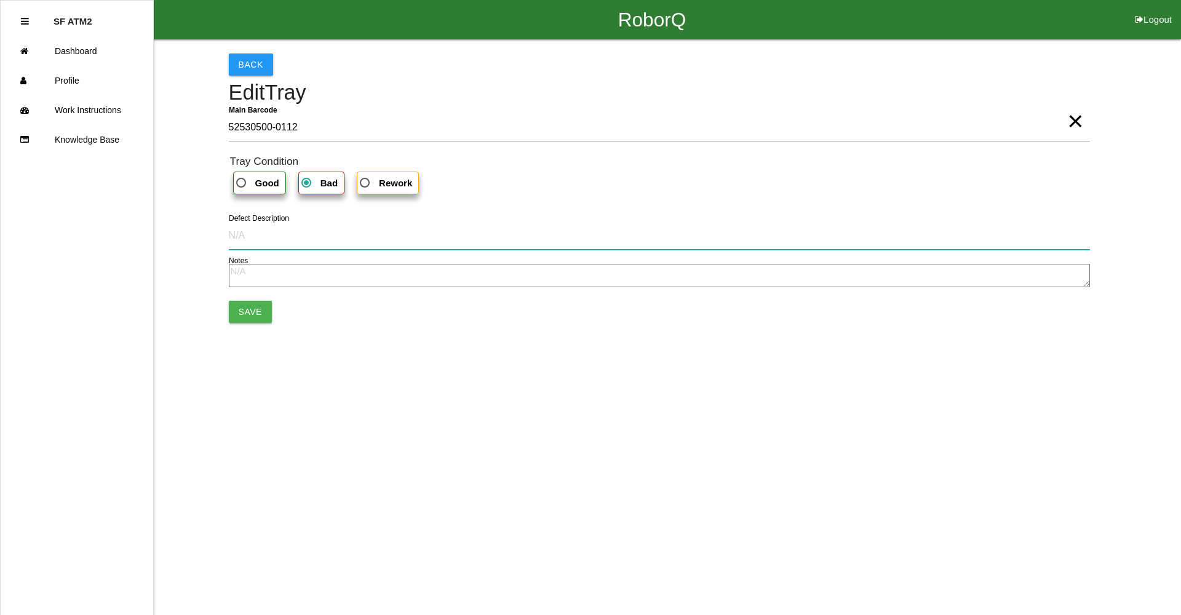
click at [295, 243] on input "Defect Description" at bounding box center [659, 235] width 861 height 28
paste input "Hole at [GEOGRAPHIC_DATA]"
type input "Hole at [GEOGRAPHIC_DATA]"
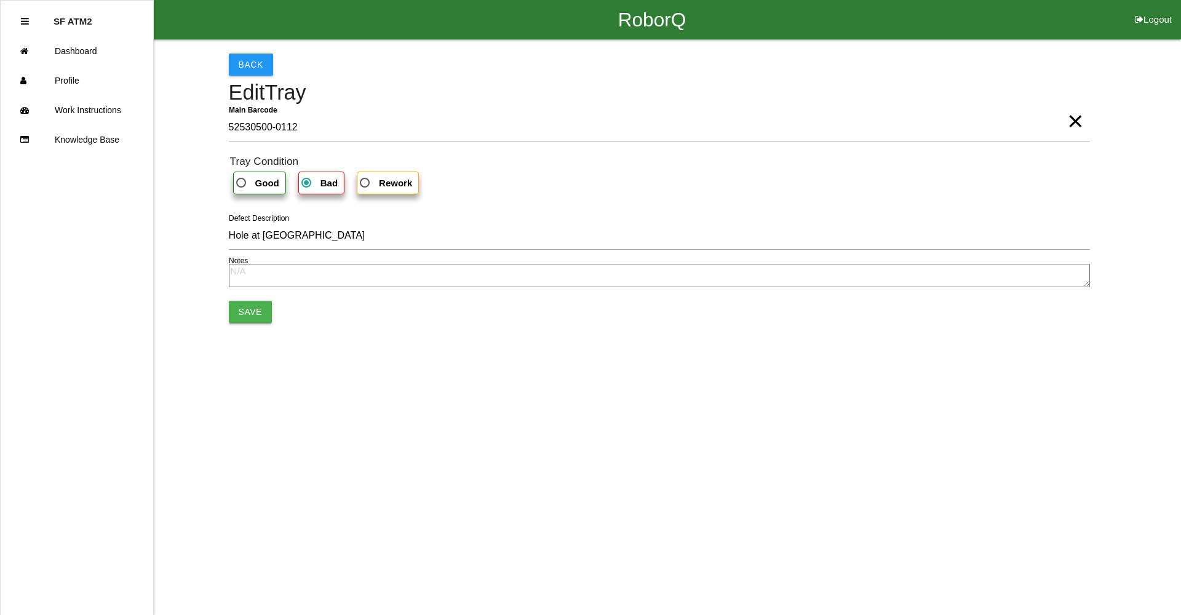
click at [255, 314] on button "Save" at bounding box center [250, 312] width 43 height 22
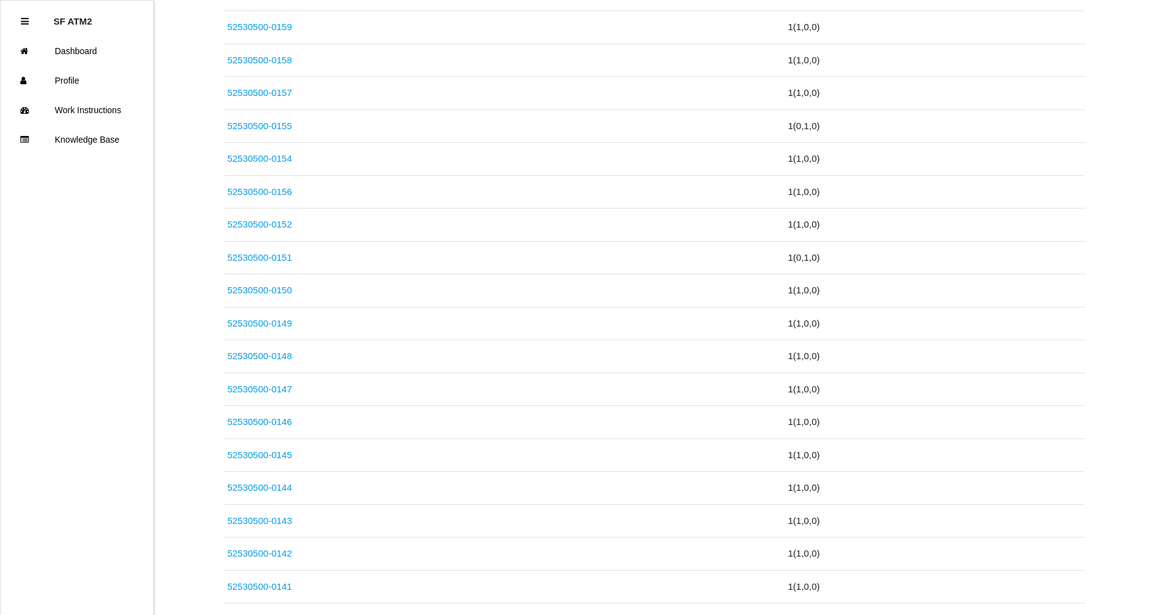
scroll to position [1456, 0]
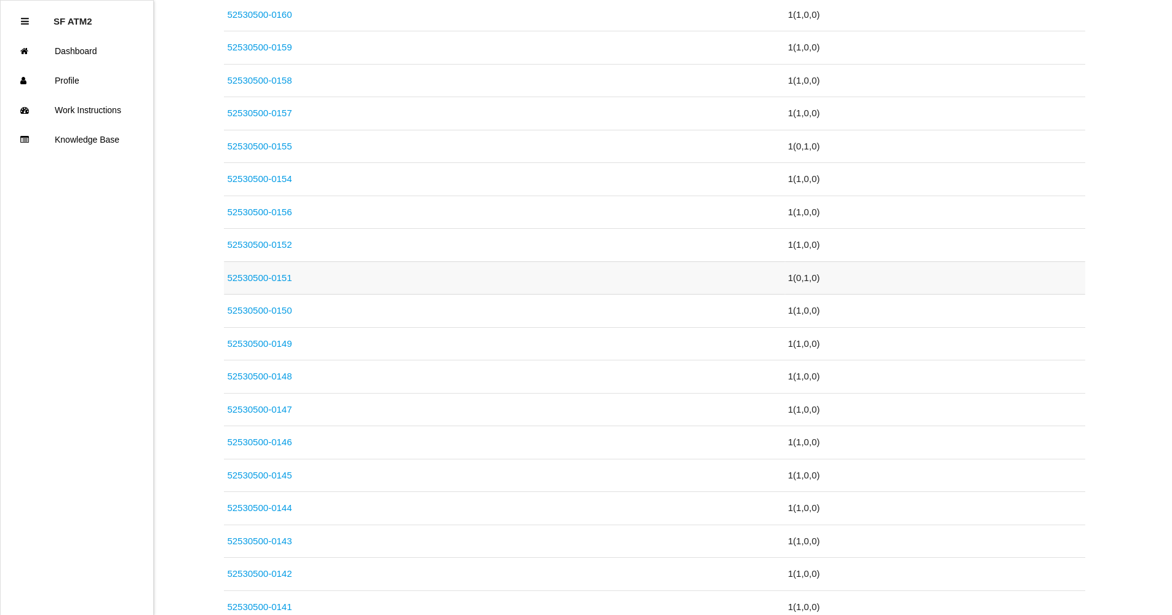
click at [277, 277] on link "52530500-0151" at bounding box center [259, 277] width 65 height 10
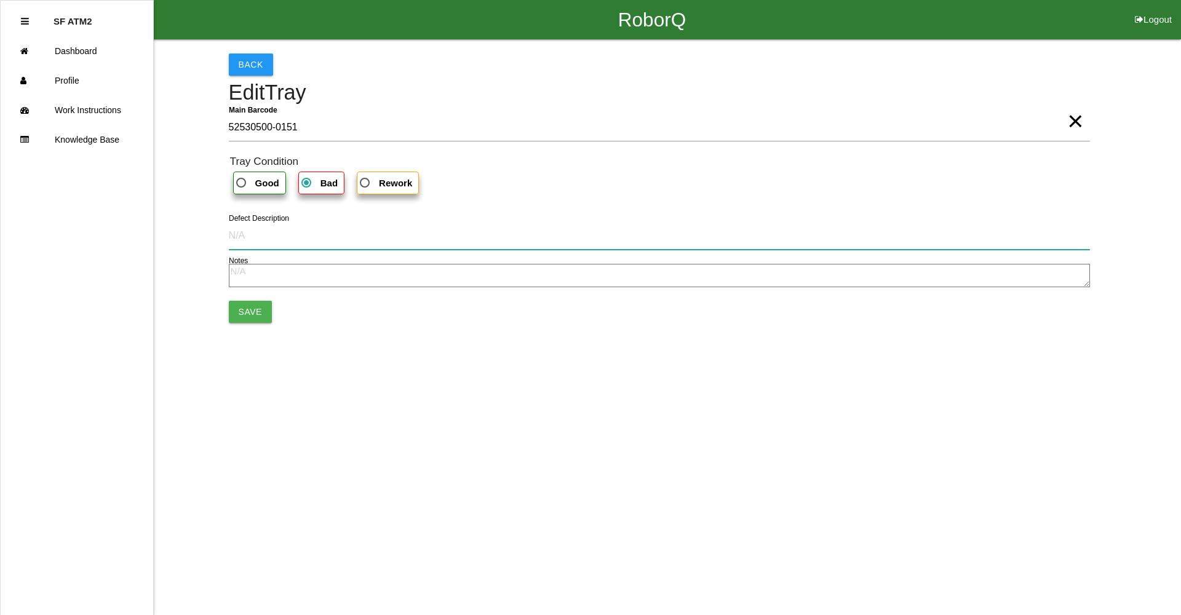
click at [376, 245] on input "Defect Description" at bounding box center [659, 235] width 861 height 28
type input "Pull-out"
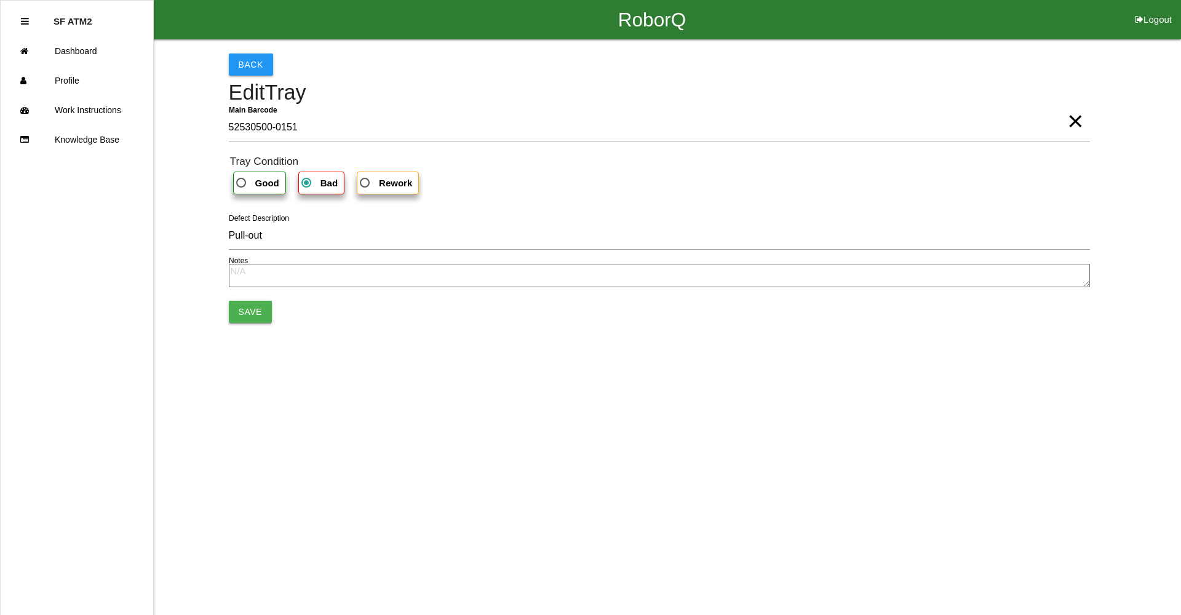
click at [239, 315] on button "Save" at bounding box center [250, 312] width 43 height 22
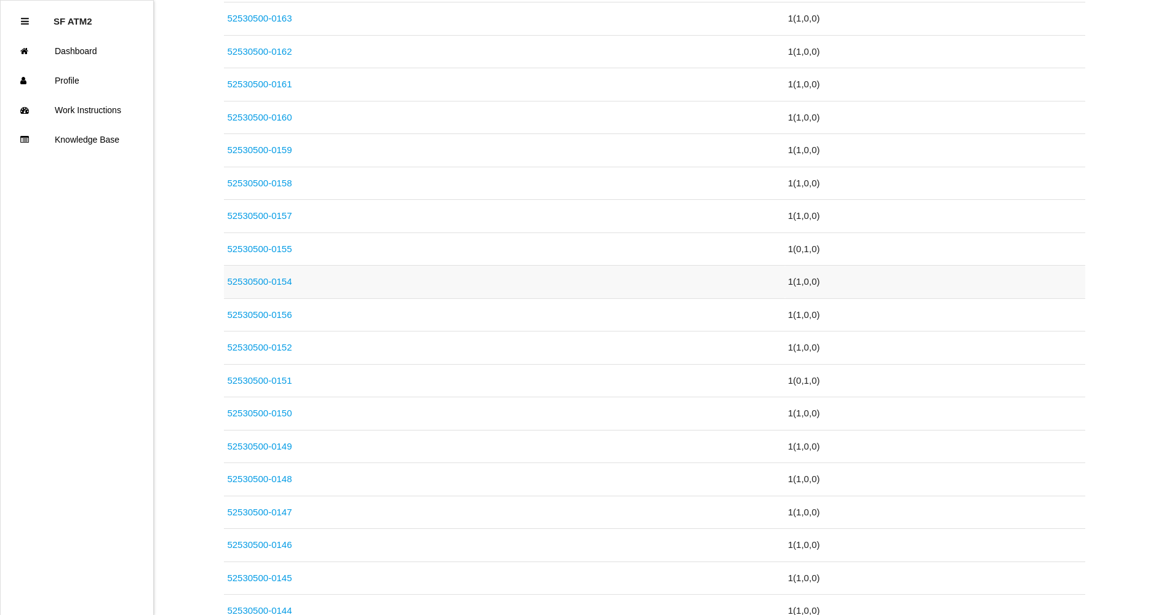
scroll to position [1292, 0]
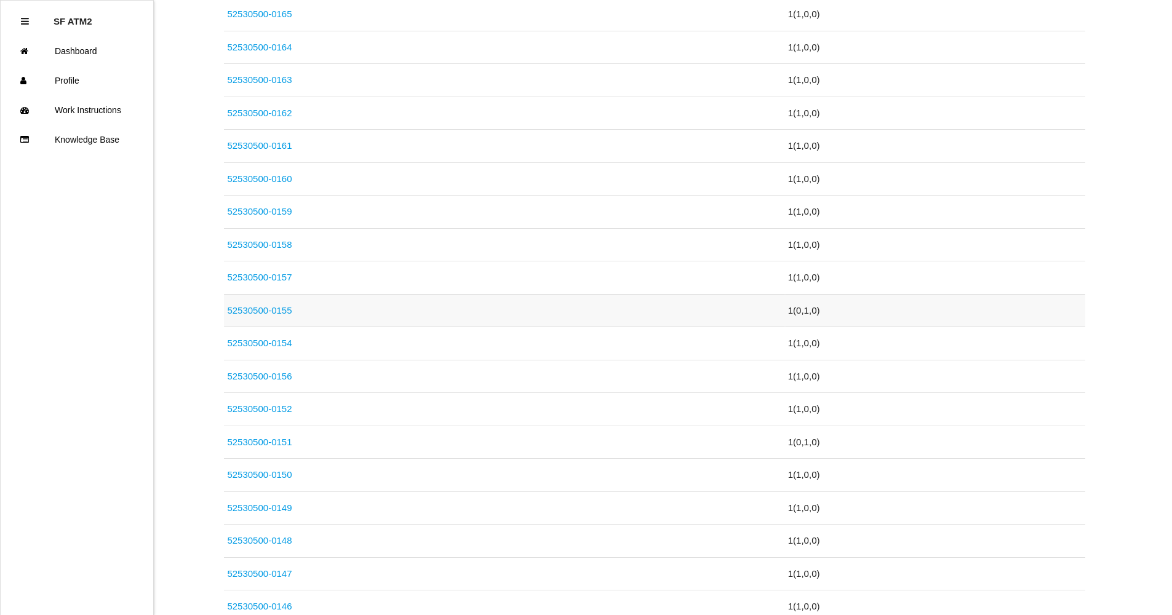
click at [289, 308] on link "52530500-0155" at bounding box center [259, 310] width 65 height 10
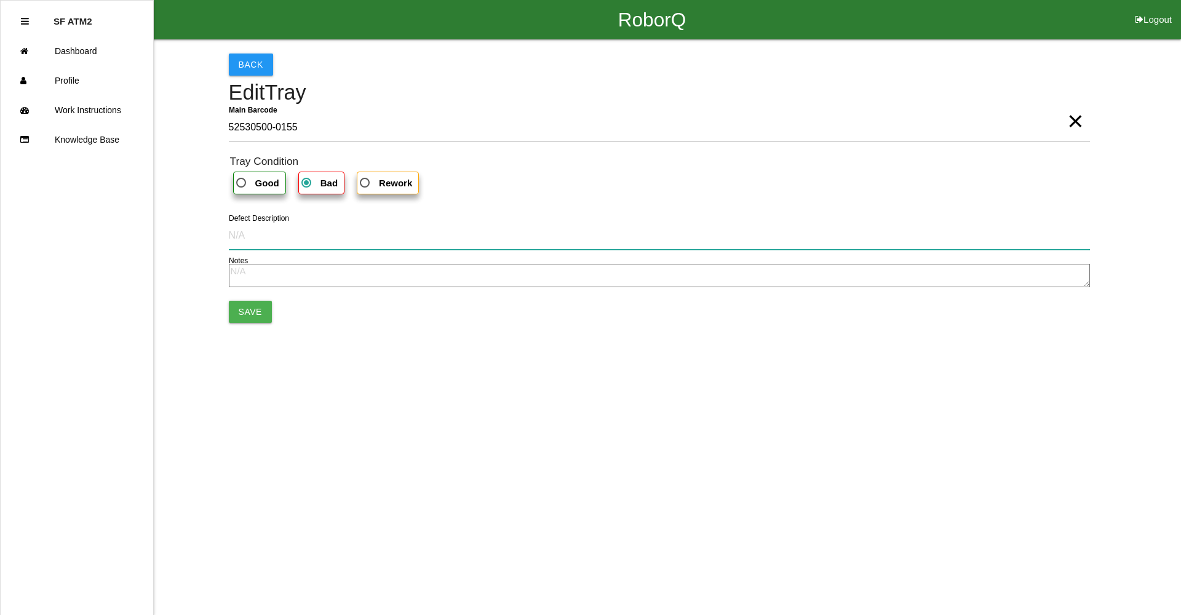
click at [373, 241] on input "Defect Description" at bounding box center [659, 235] width 861 height 28
type input "Trimmed into part. Defective."
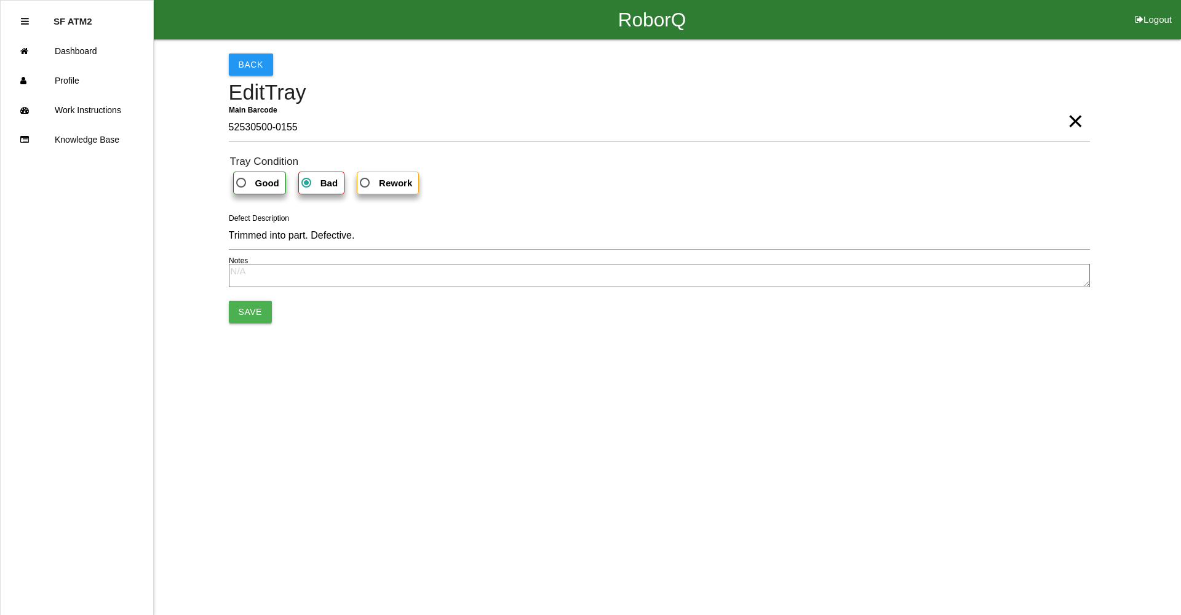
click at [253, 309] on button "Save" at bounding box center [250, 312] width 43 height 22
